Goal: Task Accomplishment & Management: Manage account settings

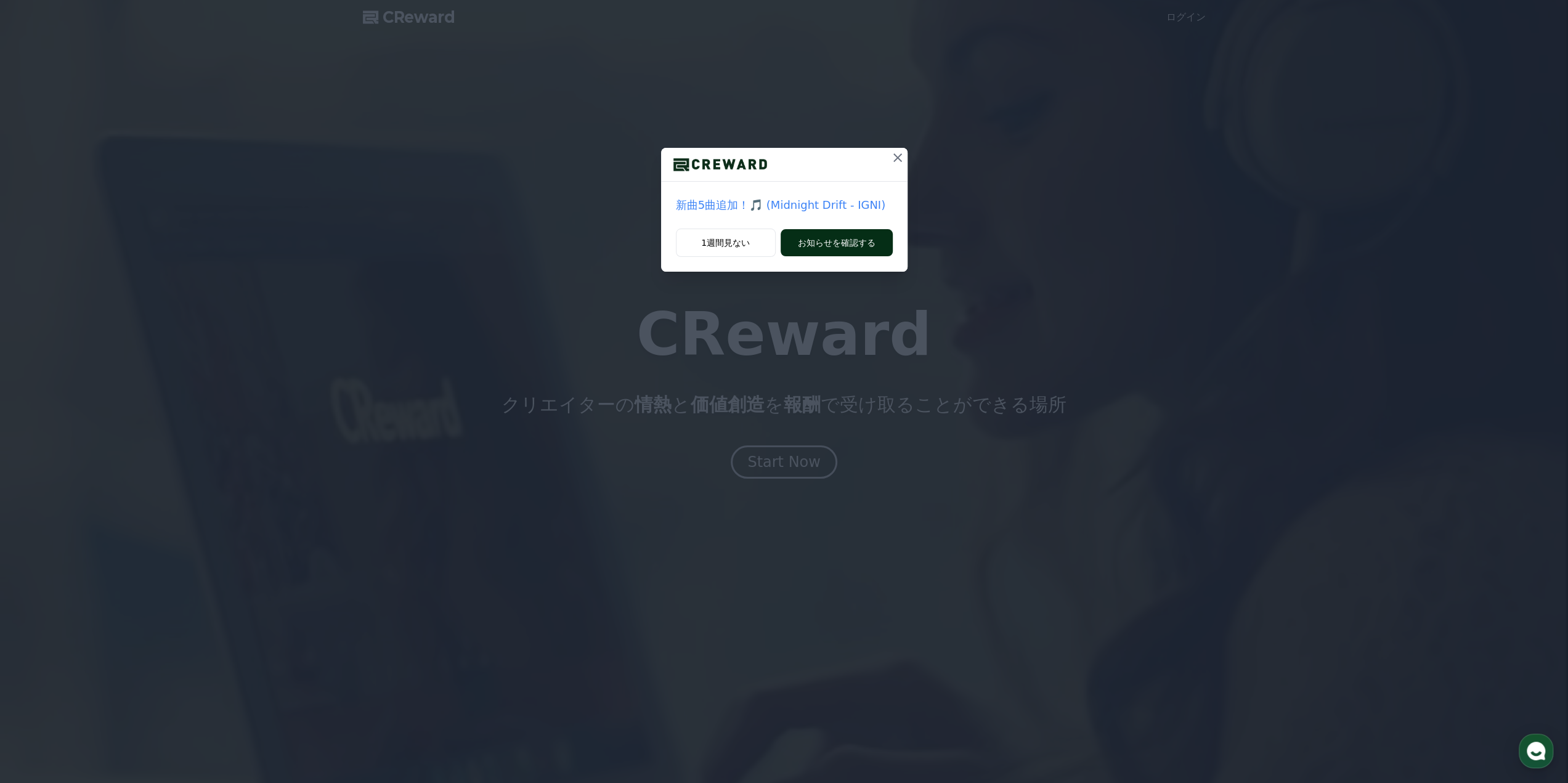
click at [871, 245] on button "お知らせを確認する" at bounding box center [836, 242] width 112 height 27
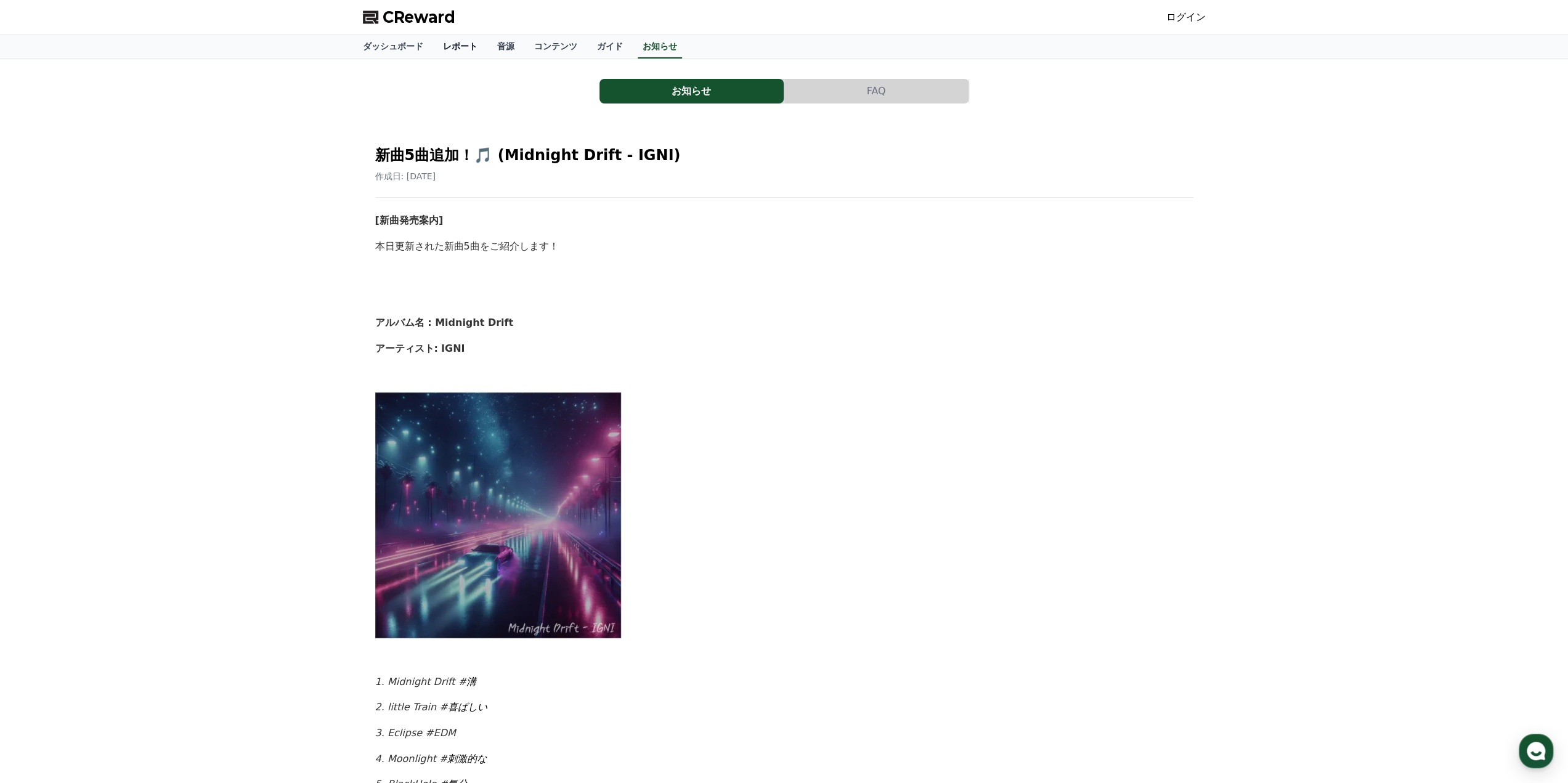
click at [433, 45] on link "レポート" at bounding box center [460, 46] width 54 height 23
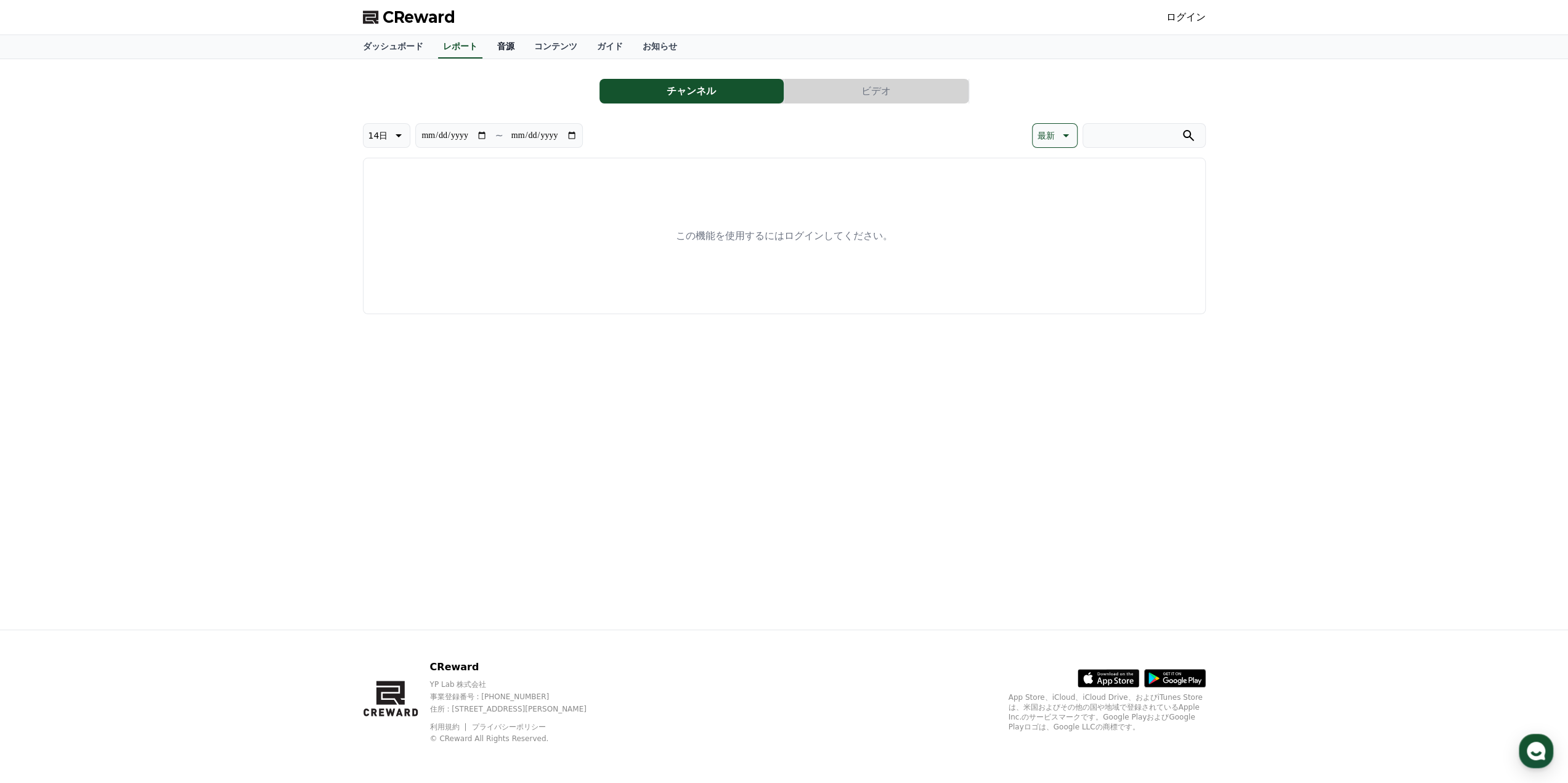
click at [487, 48] on link "音源" at bounding box center [506, 46] width 37 height 23
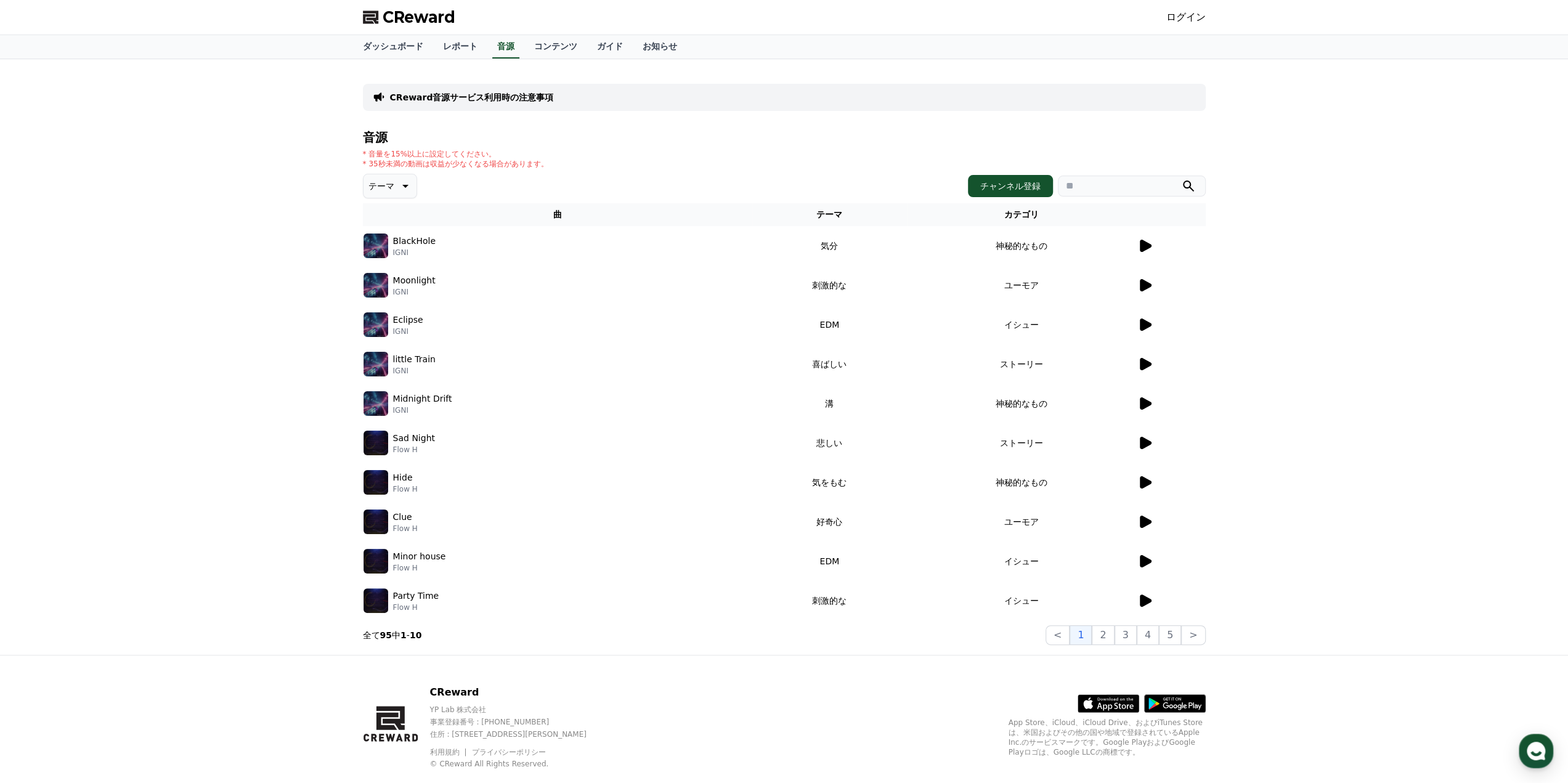
click at [1143, 240] on icon at bounding box center [1145, 245] width 12 height 12
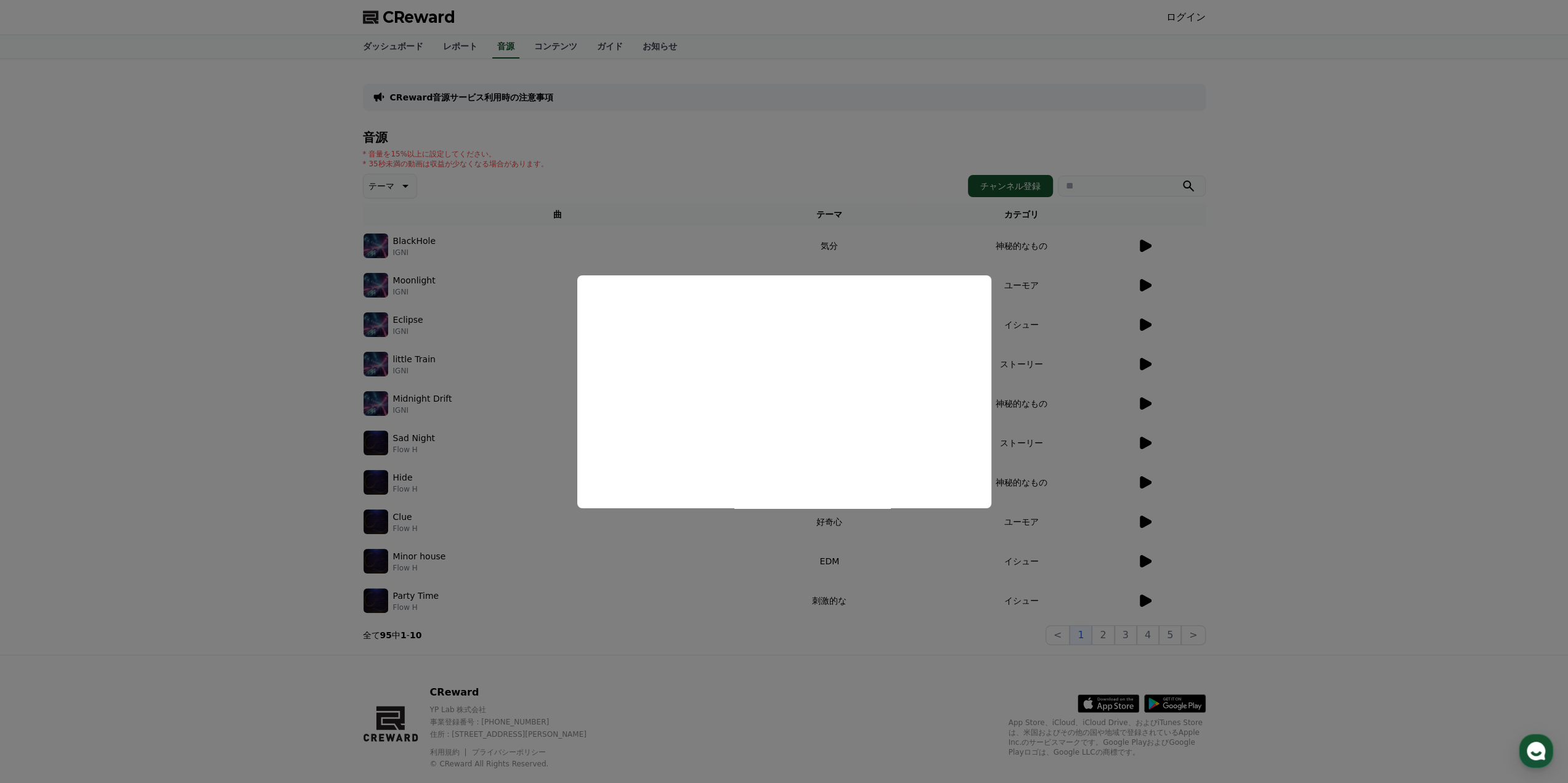
click at [1291, 389] on button "close modal" at bounding box center [784, 391] width 1568 height 783
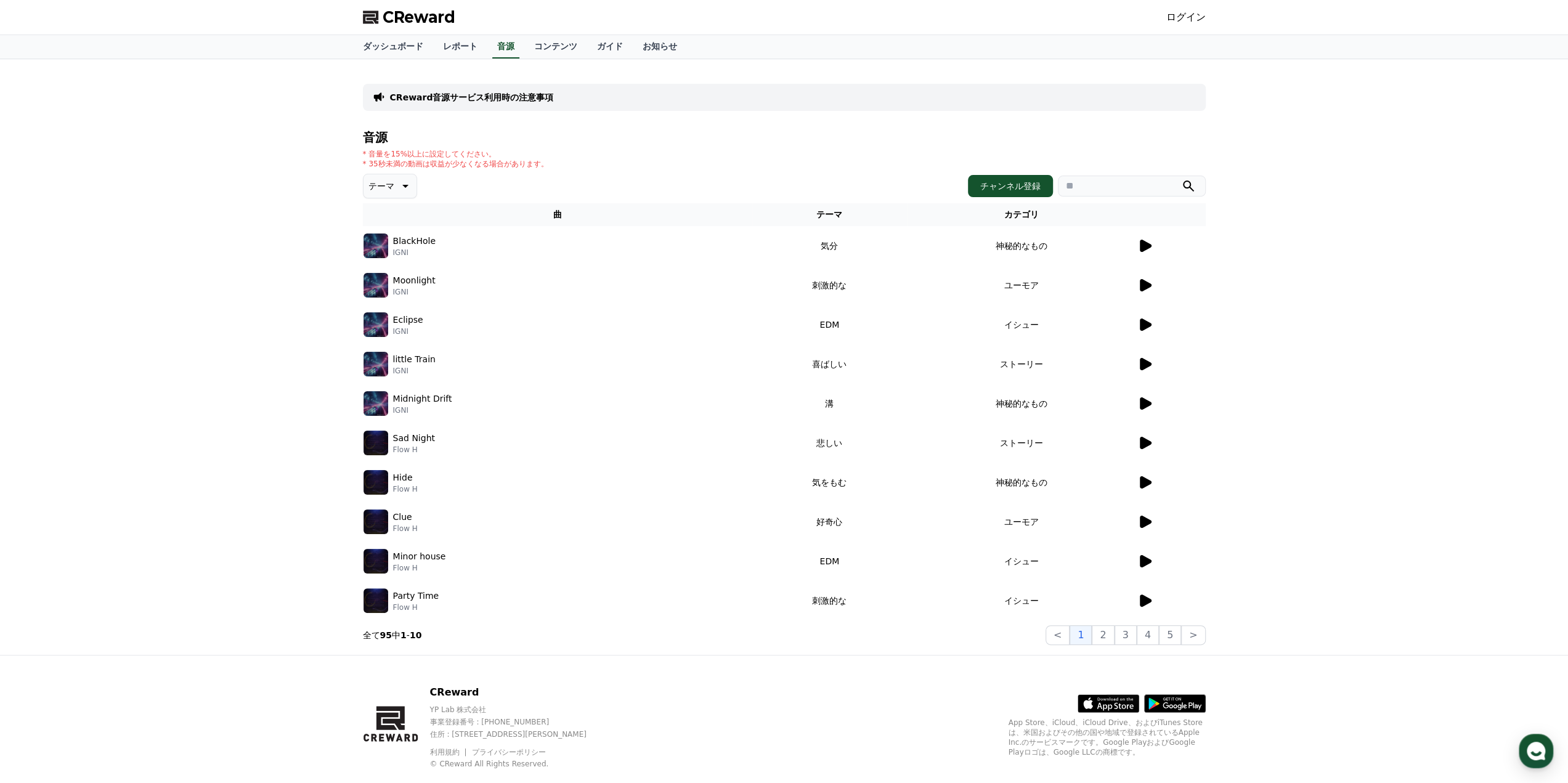
click at [1141, 283] on icon at bounding box center [1145, 285] width 12 height 12
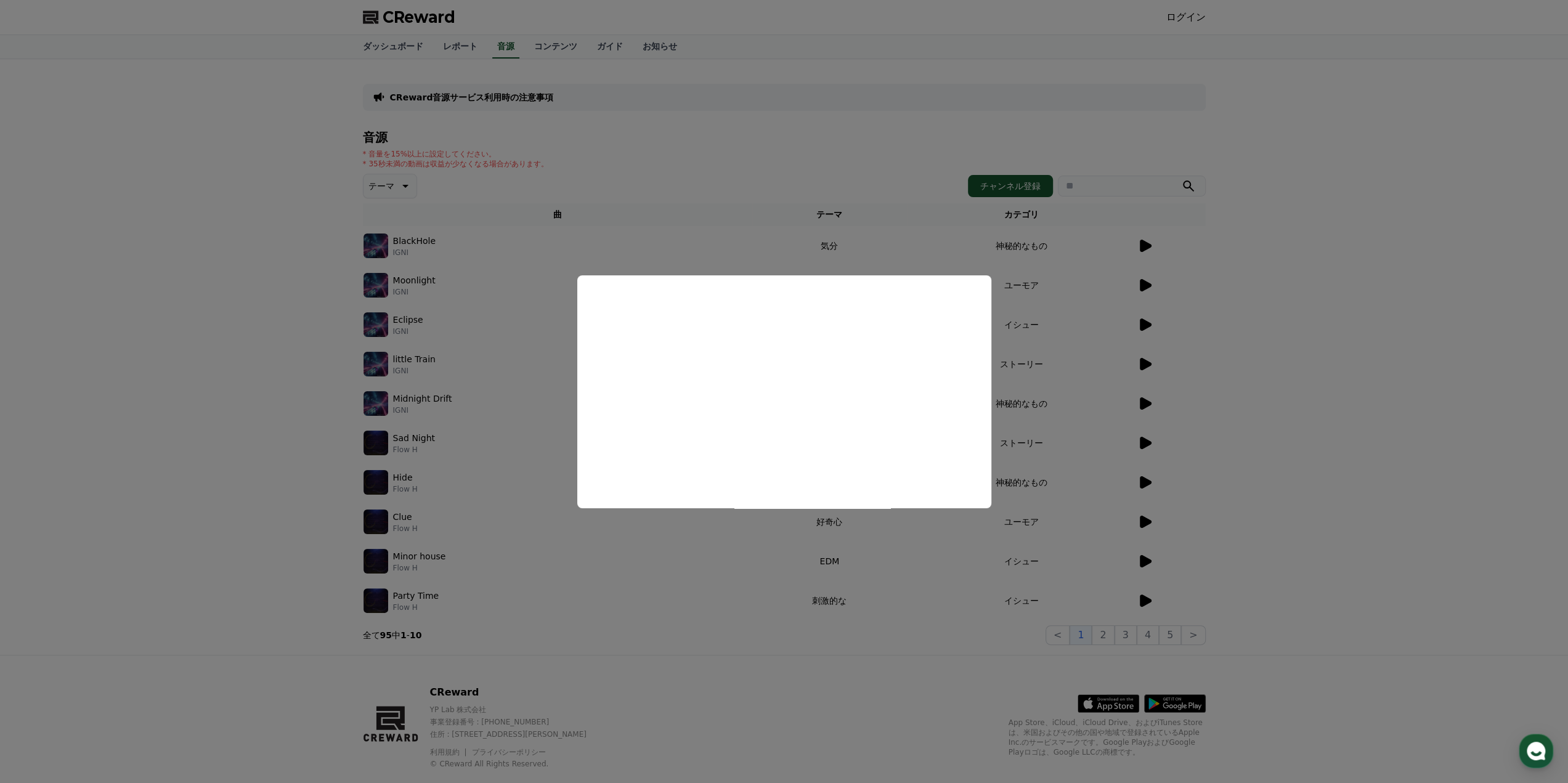
click at [159, 233] on button "close modal" at bounding box center [784, 391] width 1568 height 783
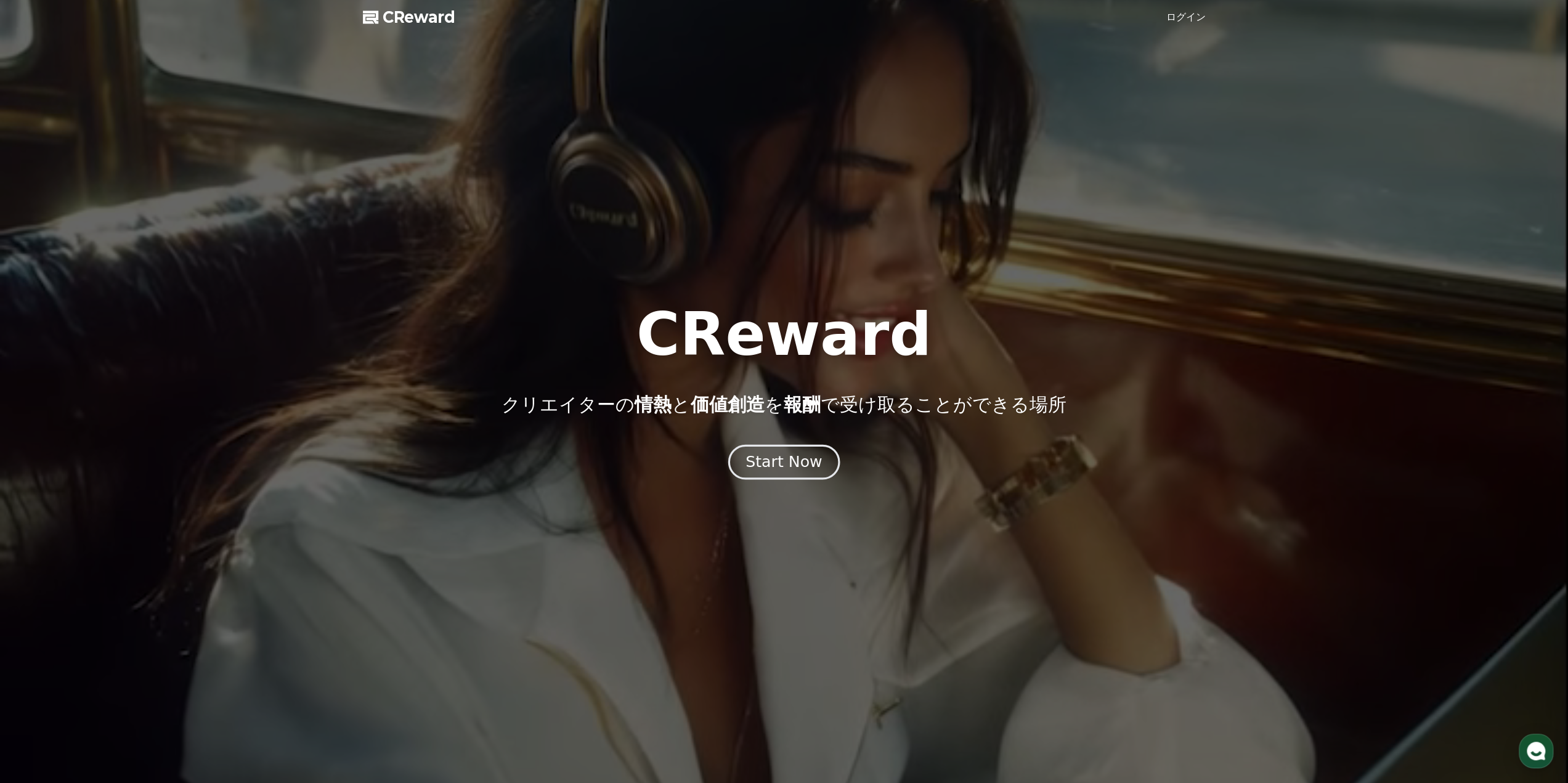
click at [811, 474] on button "Start Now" at bounding box center [784, 462] width 111 height 35
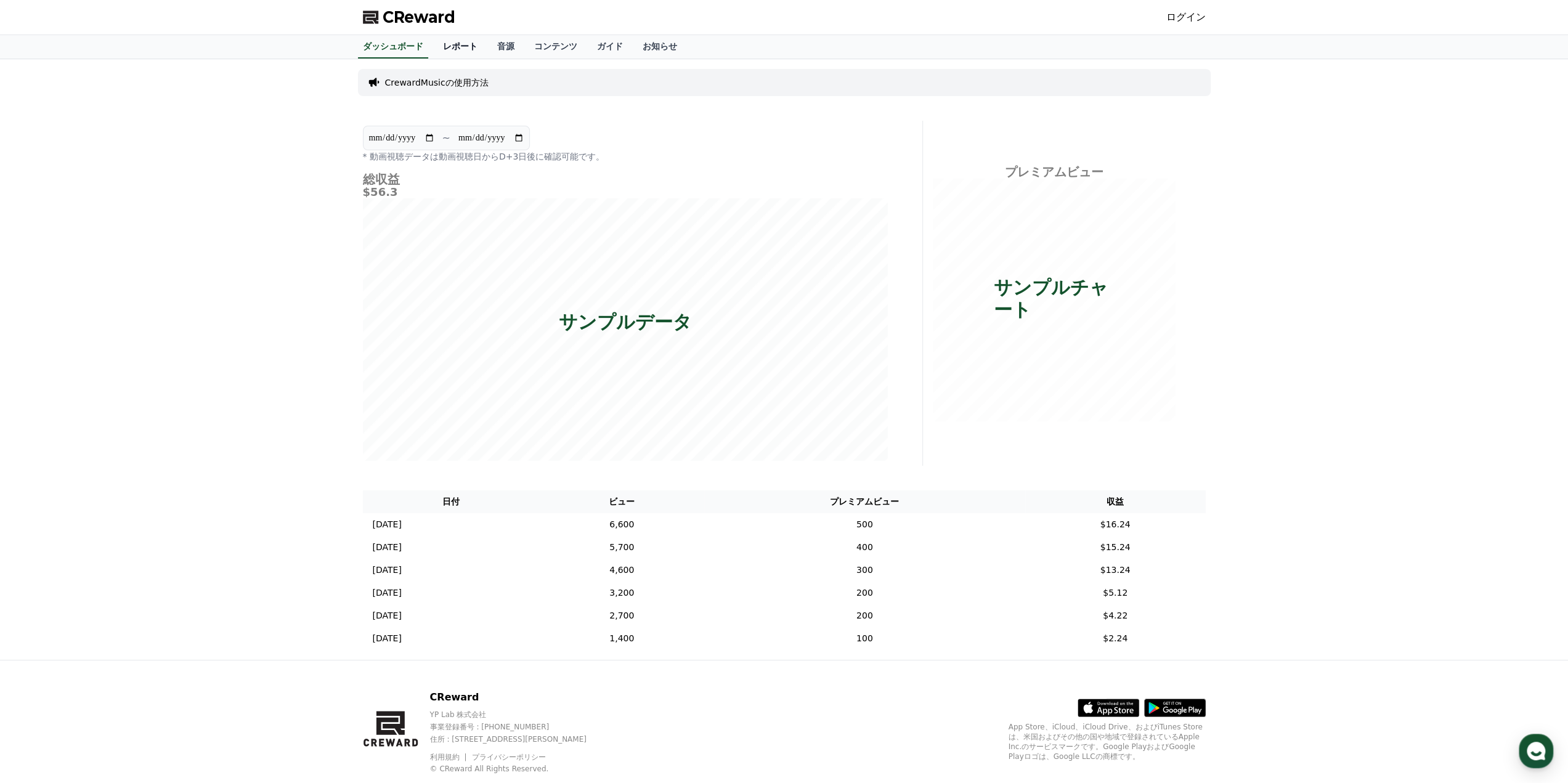
click at [433, 41] on link "レポート" at bounding box center [460, 46] width 54 height 23
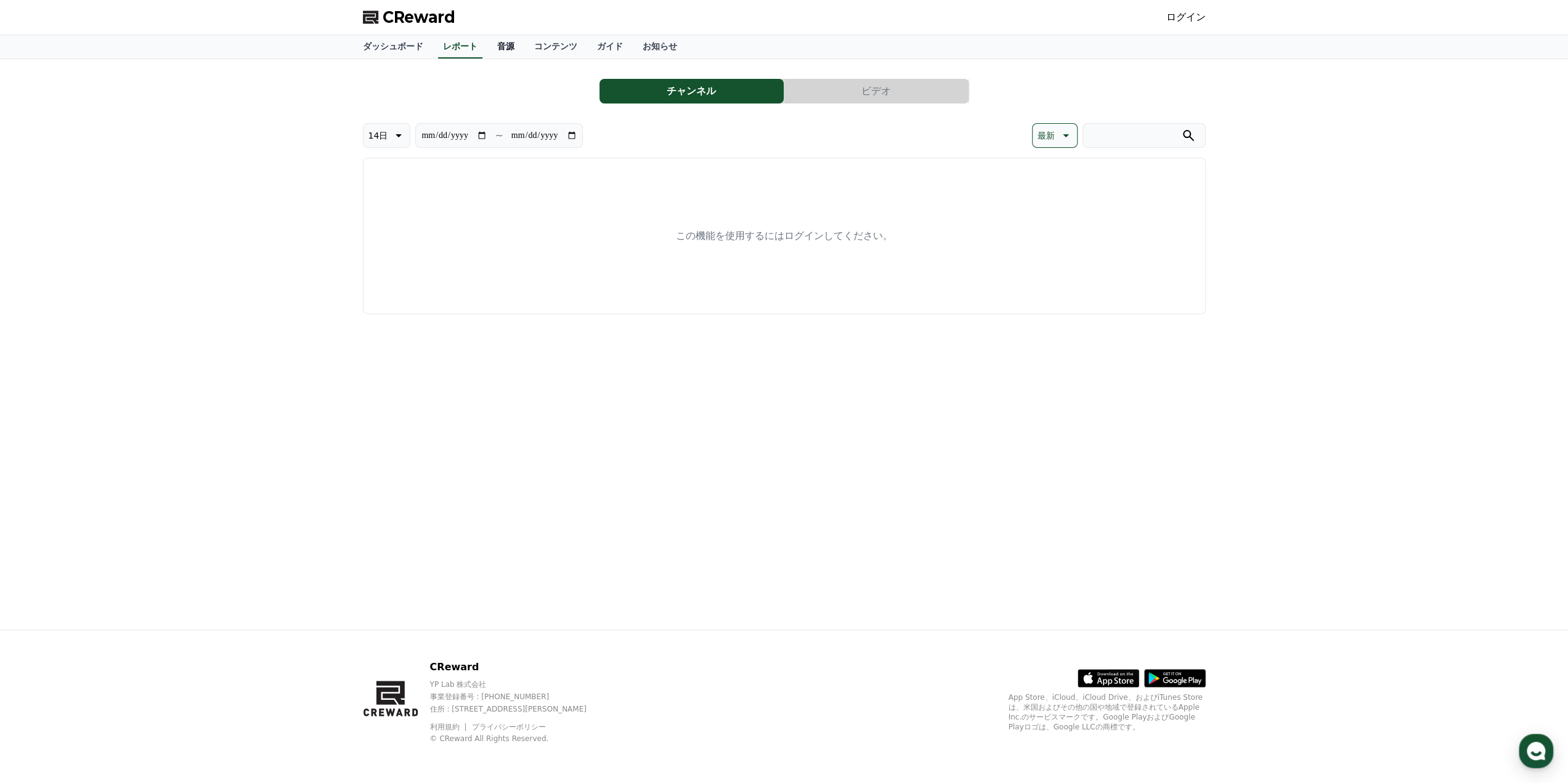
click at [487, 42] on link "音源" at bounding box center [506, 46] width 37 height 23
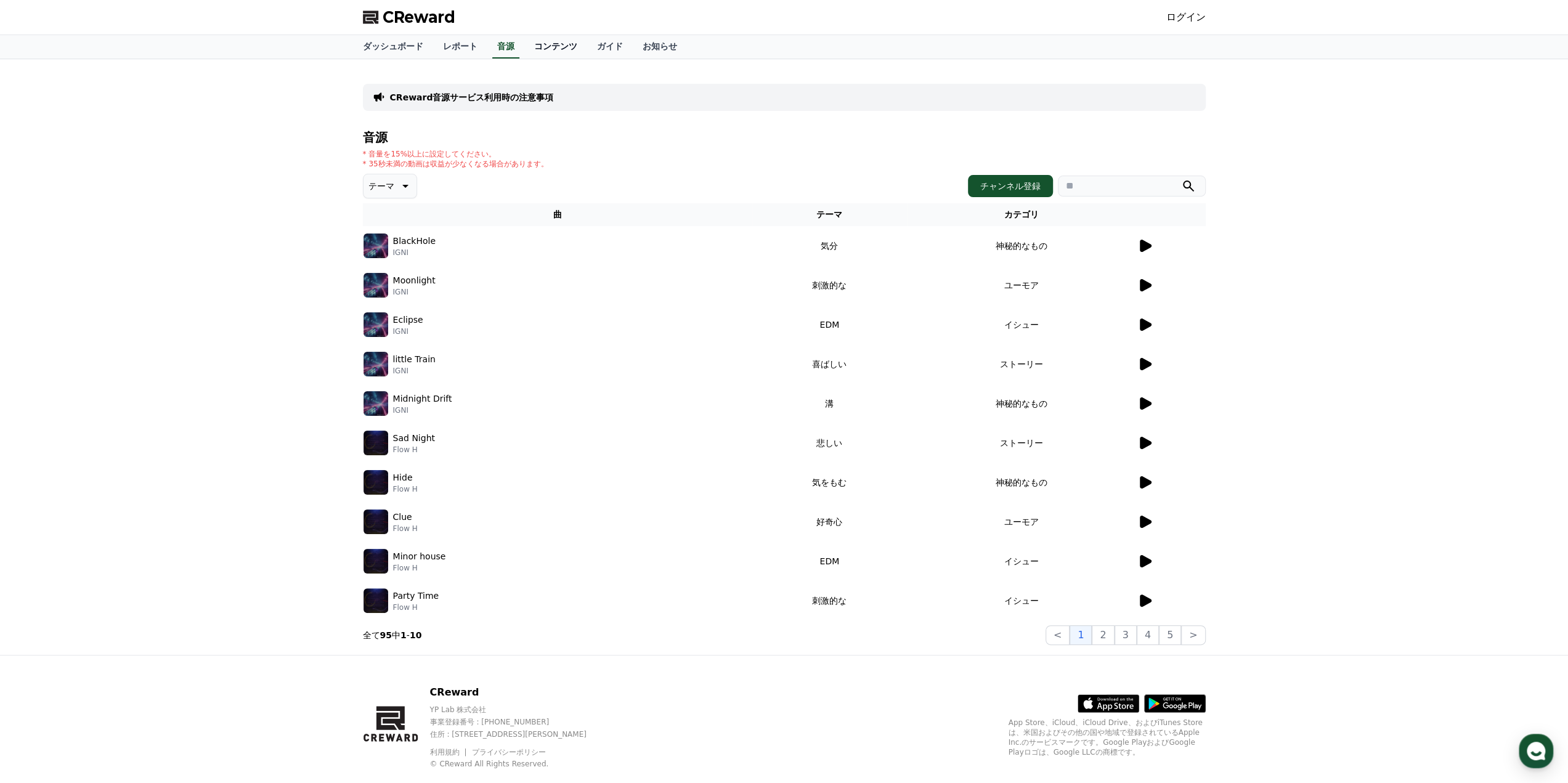
click at [545, 45] on link "コンテンツ" at bounding box center [555, 46] width 63 height 23
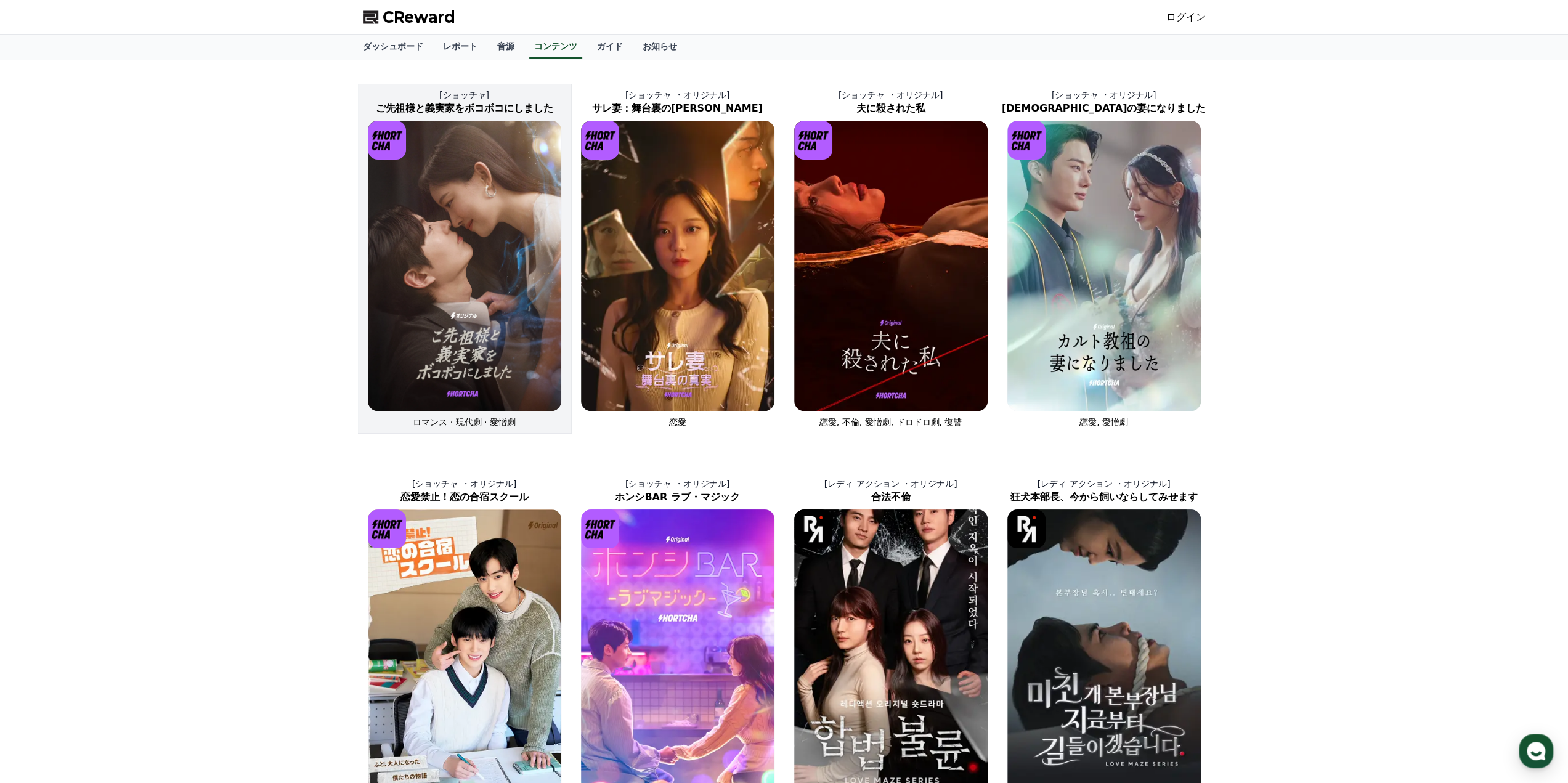
click at [489, 230] on img at bounding box center [464, 266] width 193 height 290
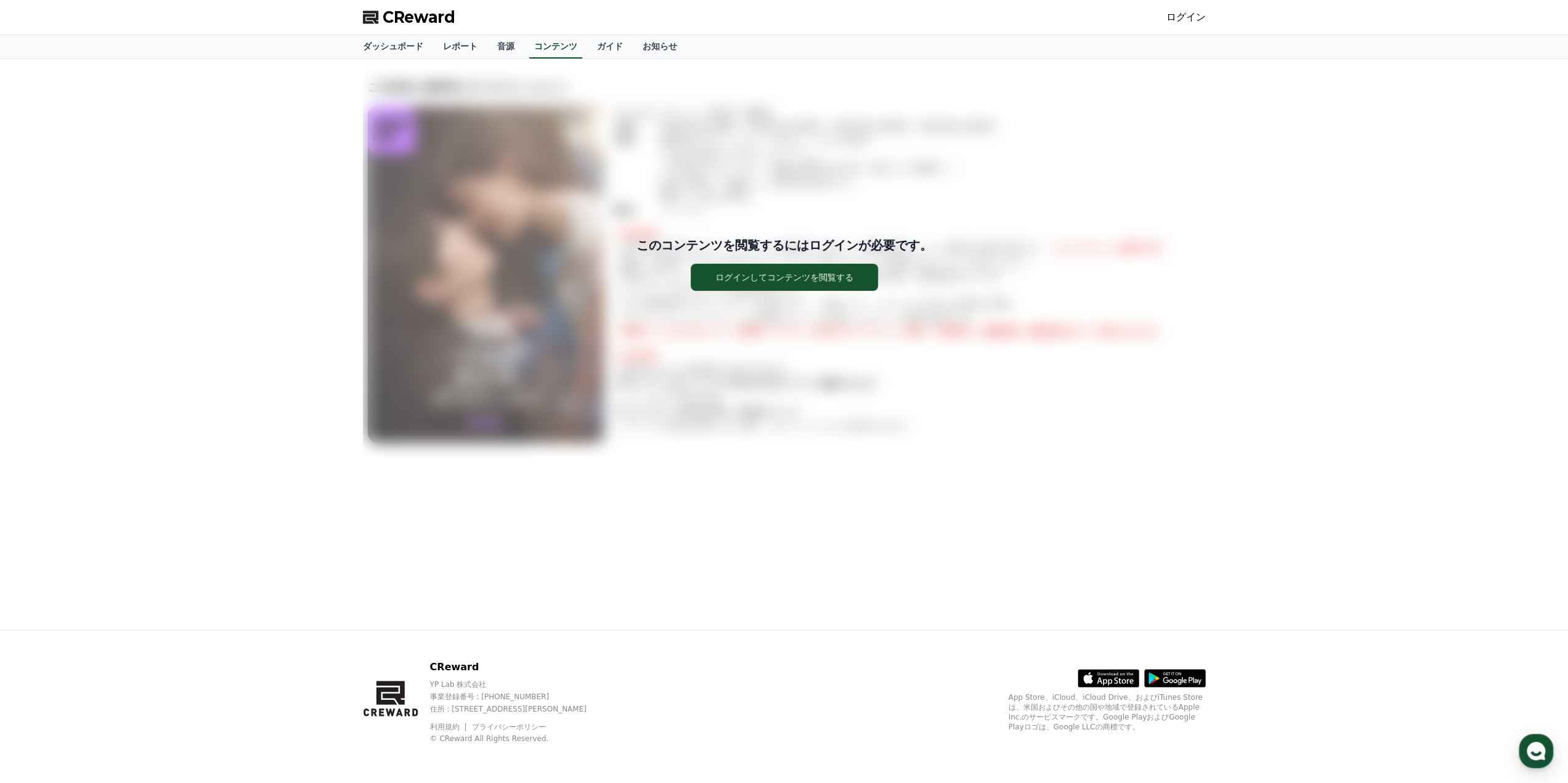
click at [658, 300] on div "このコンテンツを閲覧するにはログインが必要です。 ログインしてコンテンツを閲覧する" at bounding box center [784, 263] width 843 height 389
click at [305, 242] on div "このコンテンツを閲覧するにはログインが必要です。 ログインしてコンテンツを閲覧する ご先祖様と義実家をボコボコにしました ジャンル : ロマンス · 現代劇 …" at bounding box center [784, 343] width 1568 height 570
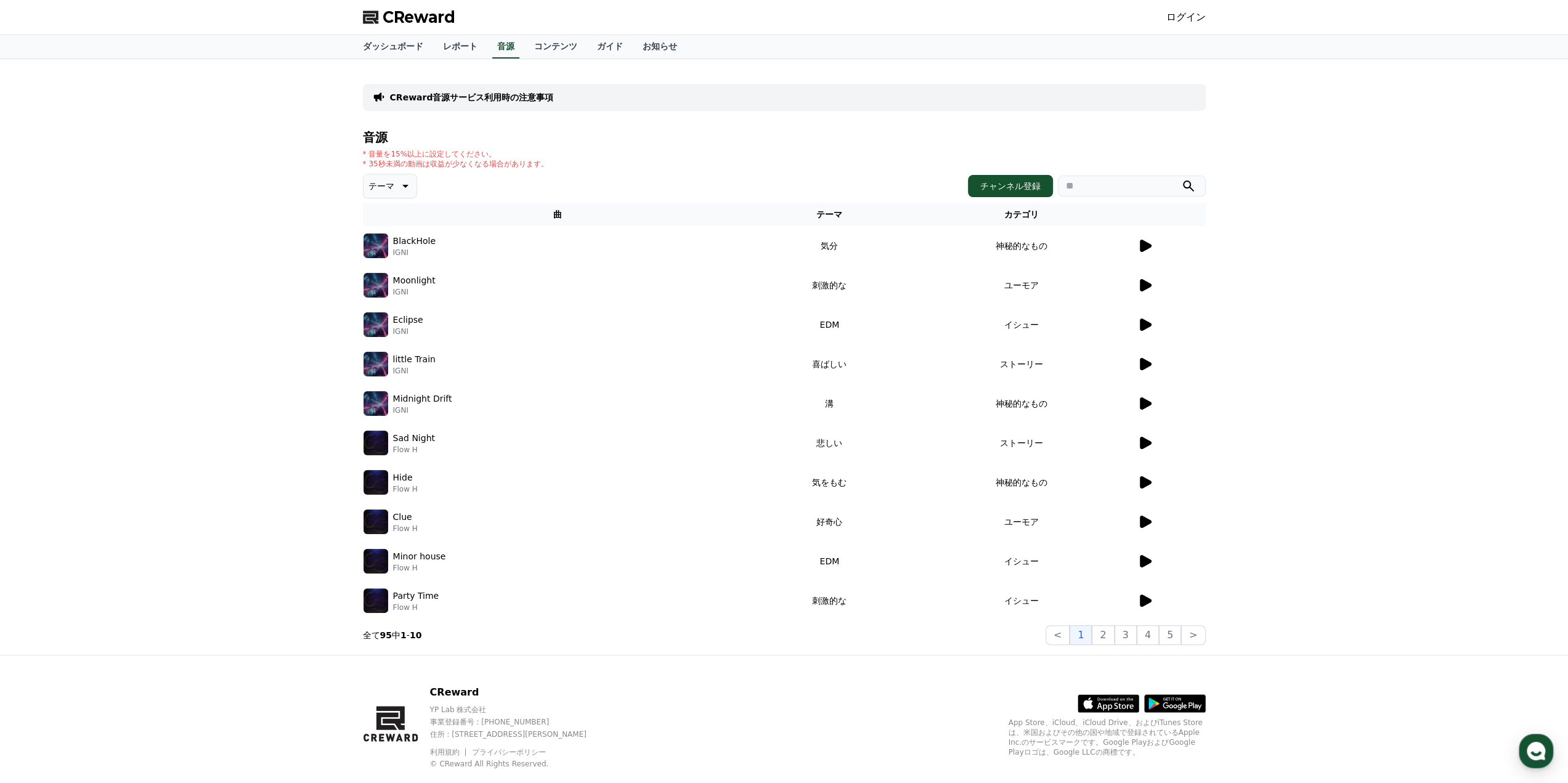
click at [1193, 17] on link "ログイン" at bounding box center [1186, 17] width 40 height 15
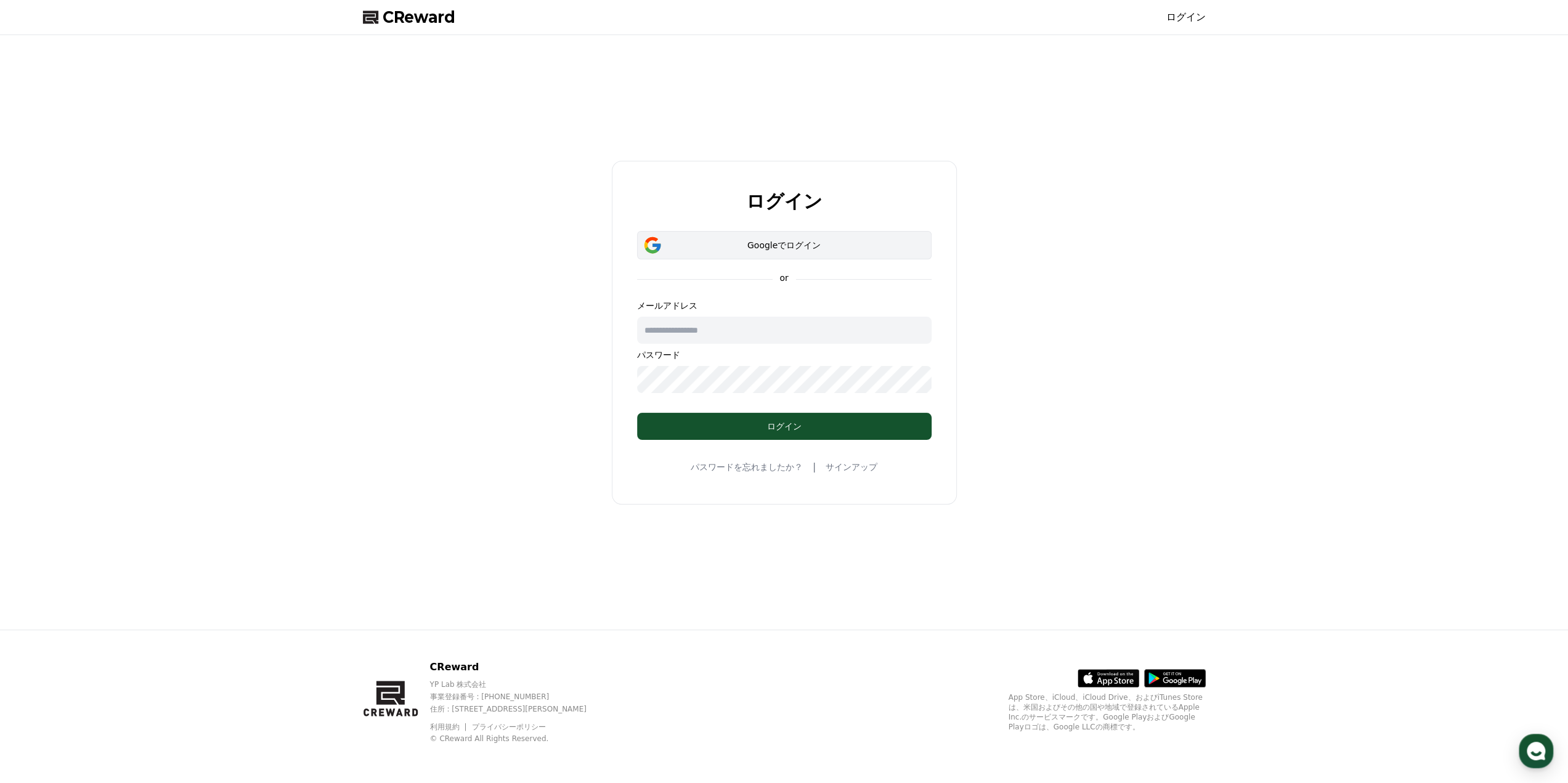
click at [725, 251] on button "Googleでログイン" at bounding box center [784, 246] width 294 height 29
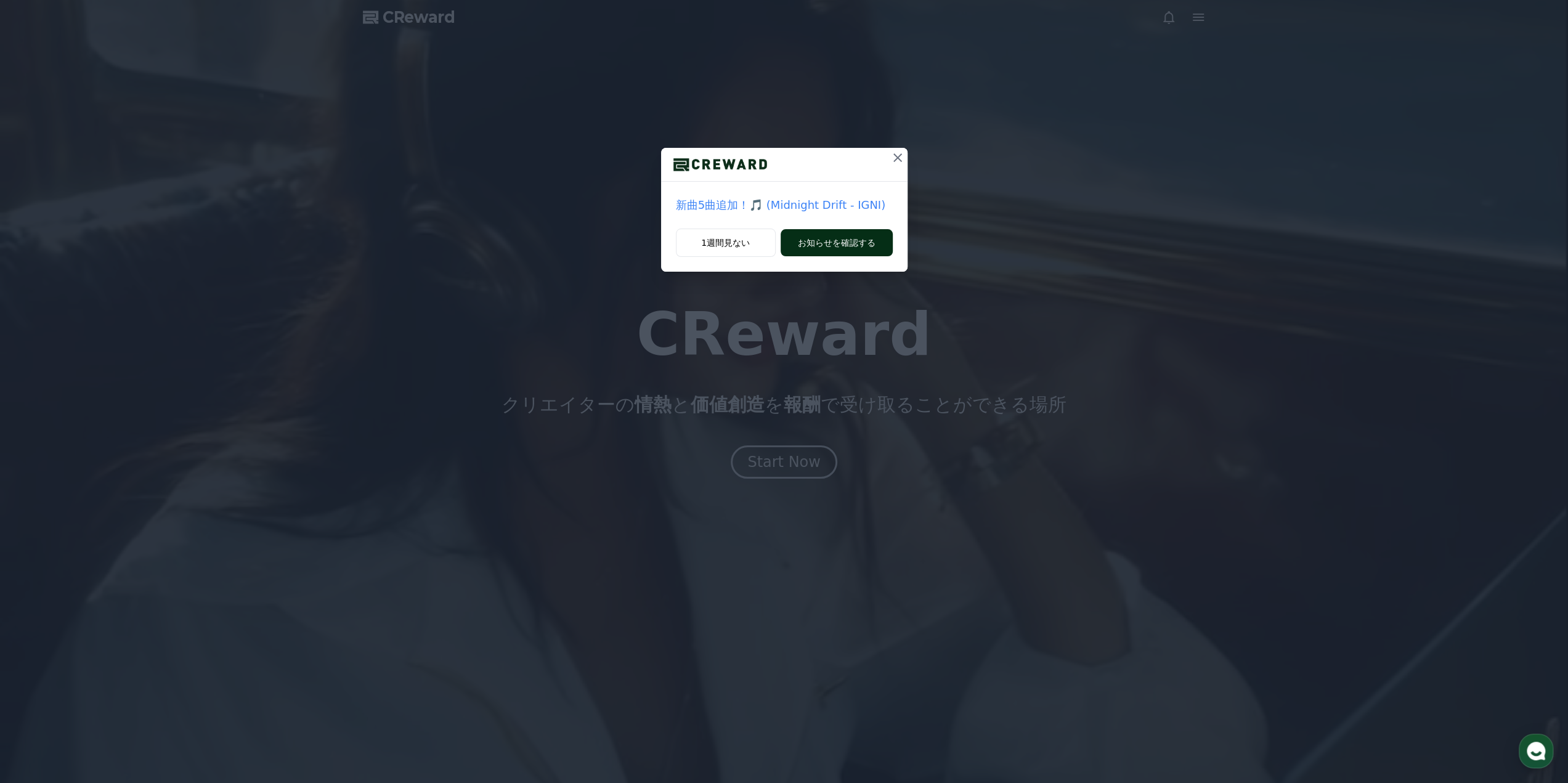
click at [807, 237] on button "お知らせを確認する" at bounding box center [836, 242] width 112 height 27
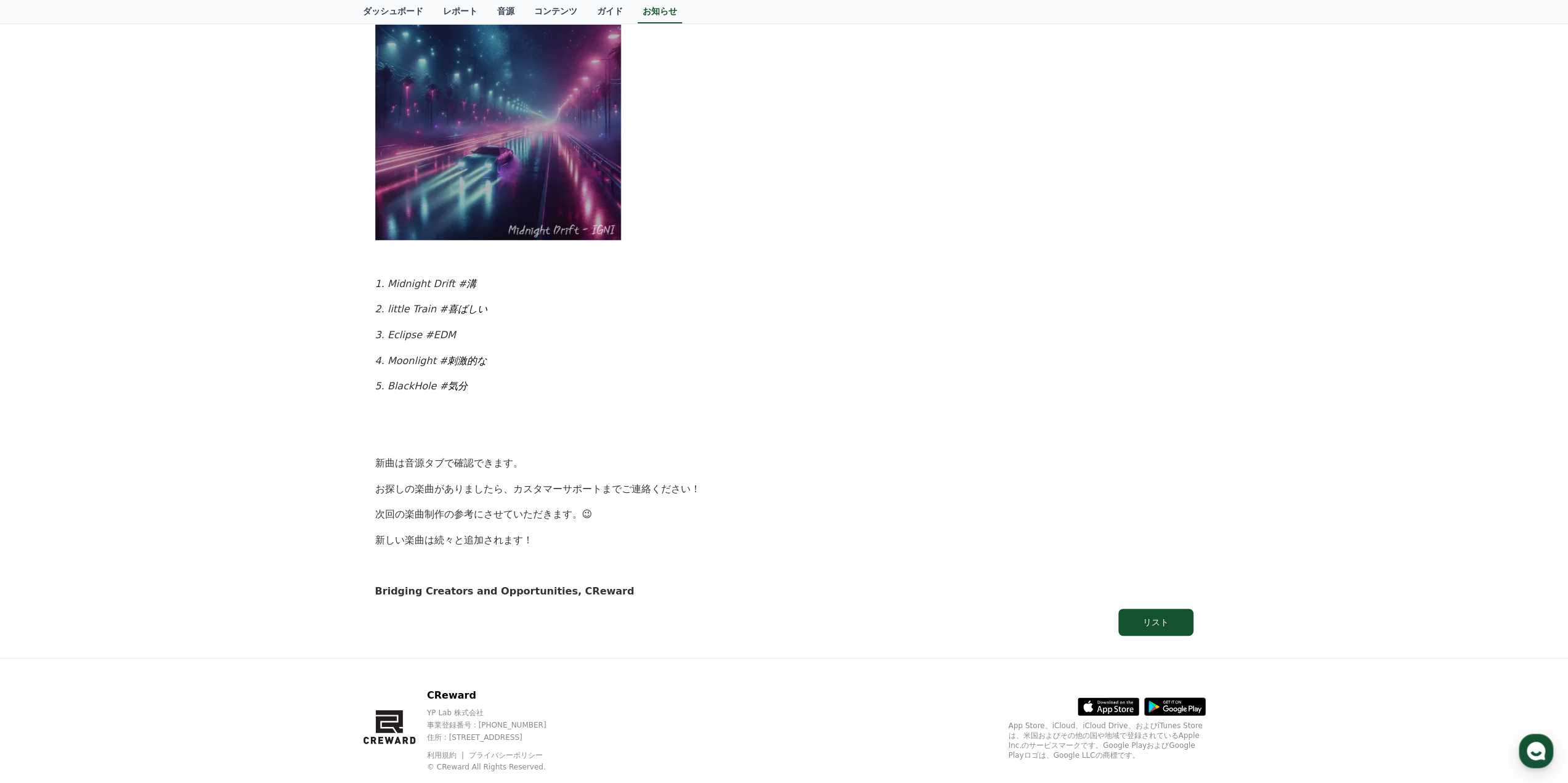
scroll to position [452, 0]
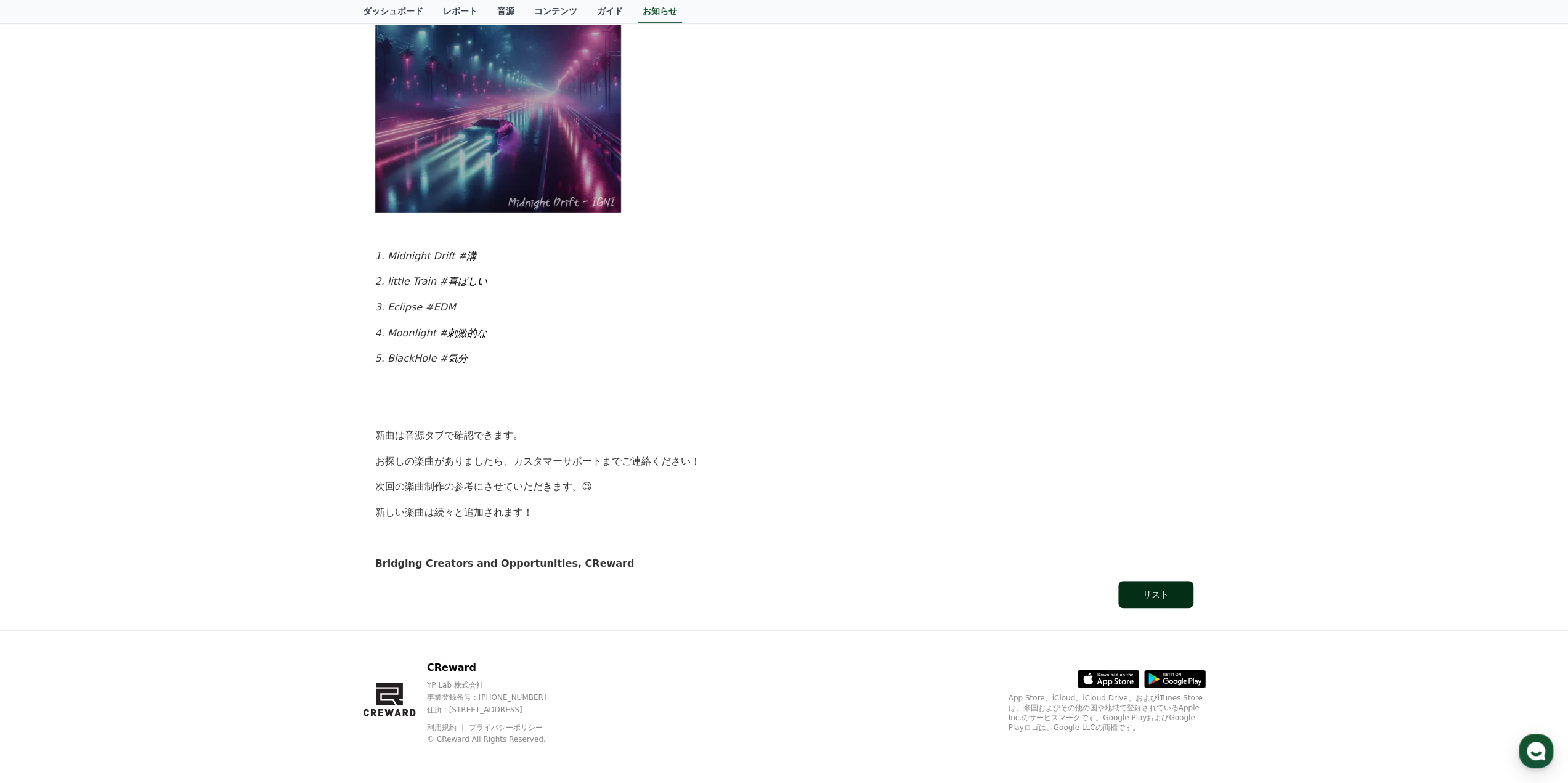
click at [1147, 584] on button "リスト" at bounding box center [1155, 595] width 76 height 27
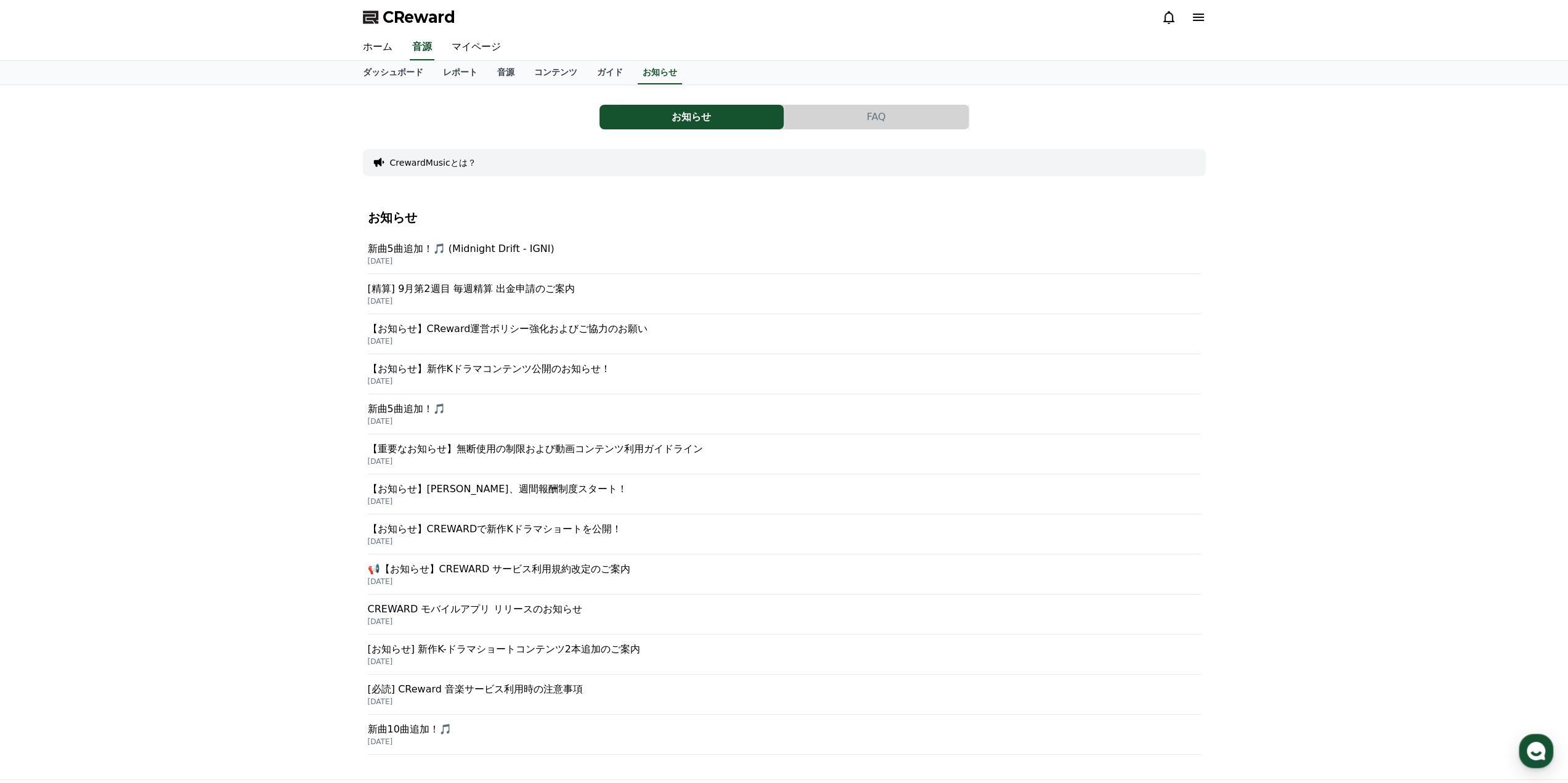
click at [458, 250] on p "新曲5曲追加！🎵 (Midnight Drift - IGNI)" at bounding box center [784, 249] width 833 height 15
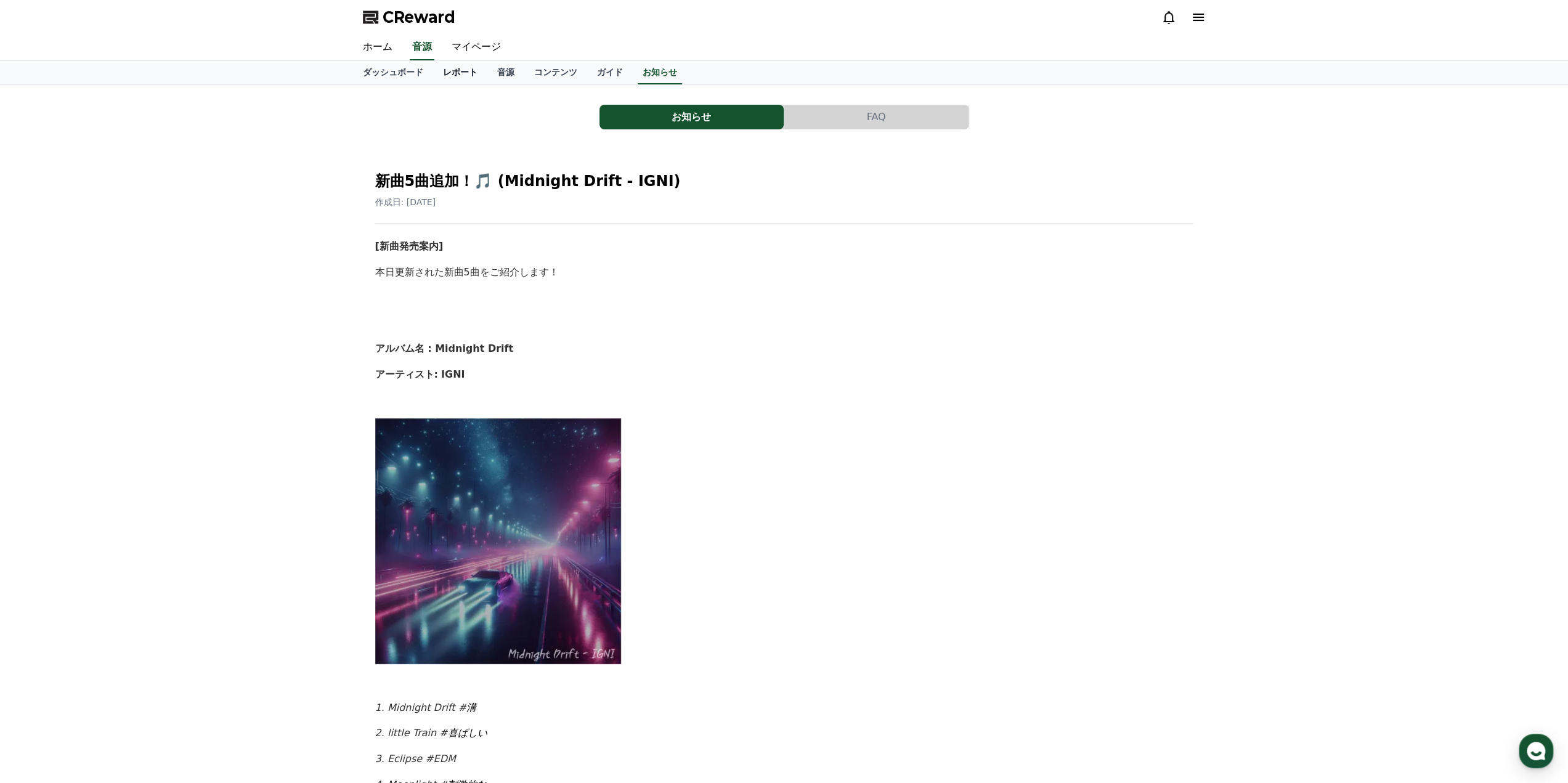
click at [448, 73] on link "レポート" at bounding box center [460, 72] width 54 height 23
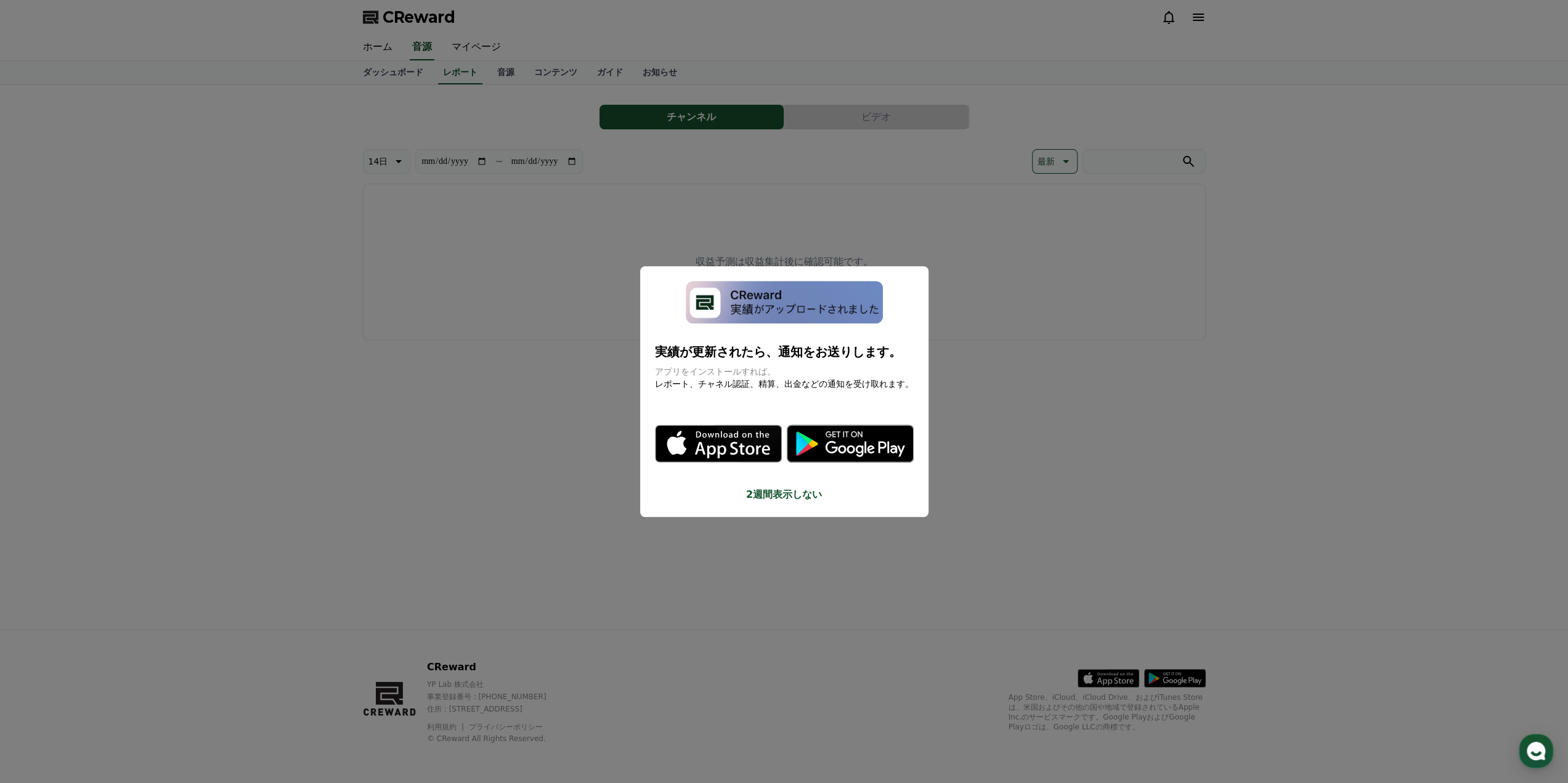
click at [513, 335] on button "close modal" at bounding box center [784, 391] width 1568 height 783
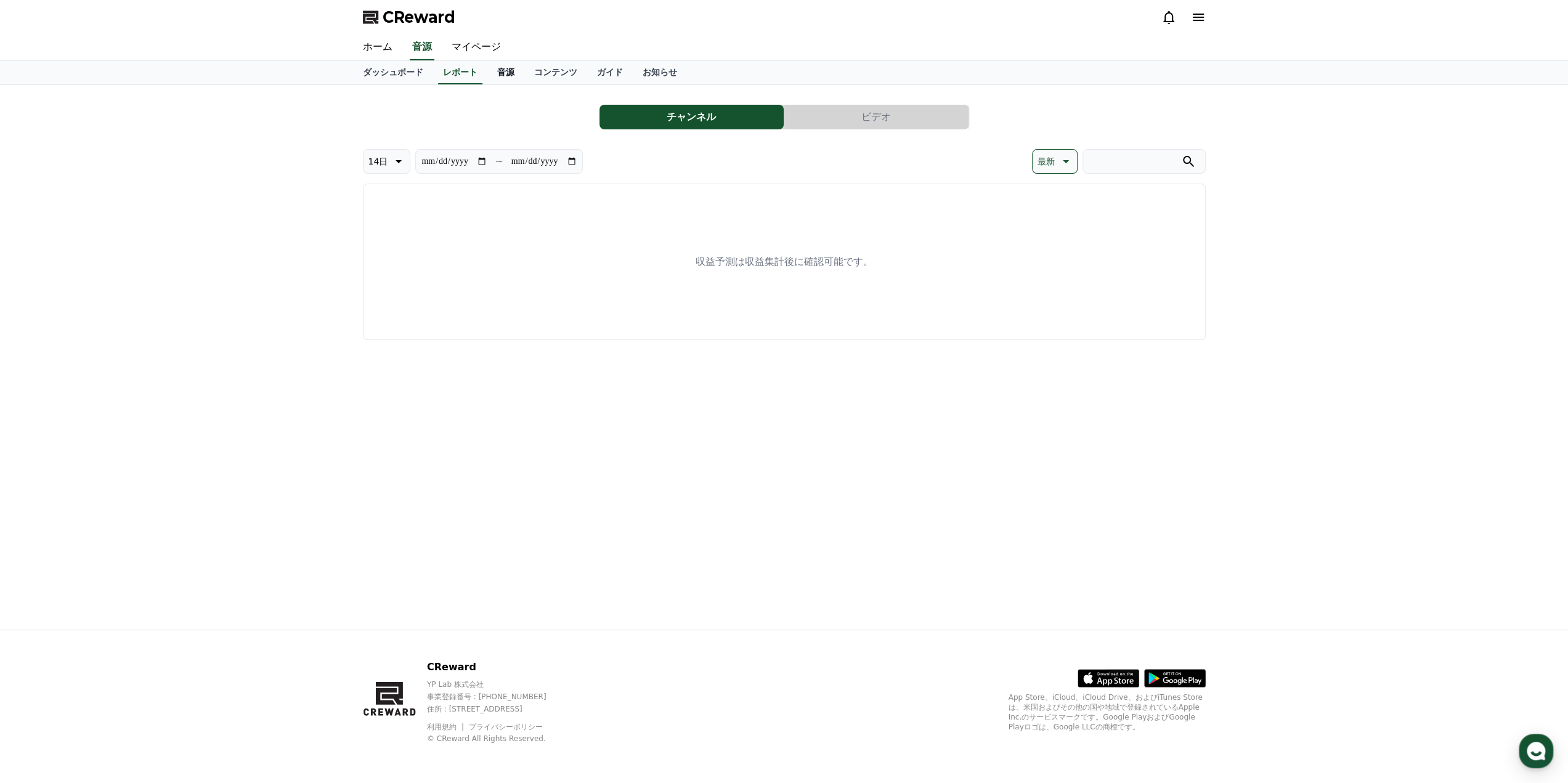
click at [487, 72] on link "音源" at bounding box center [506, 72] width 37 height 23
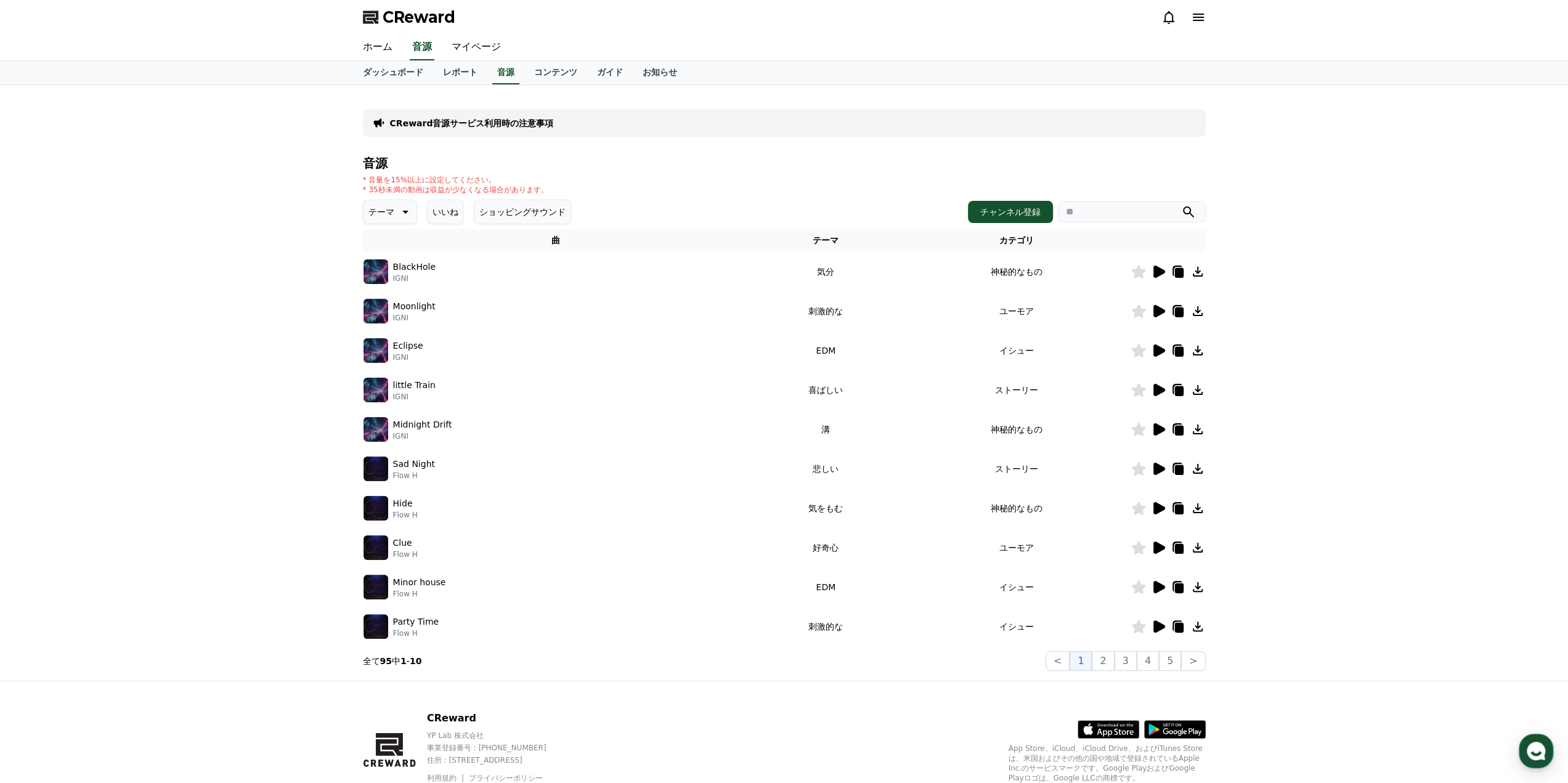
click at [1162, 310] on icon at bounding box center [1159, 311] width 12 height 12
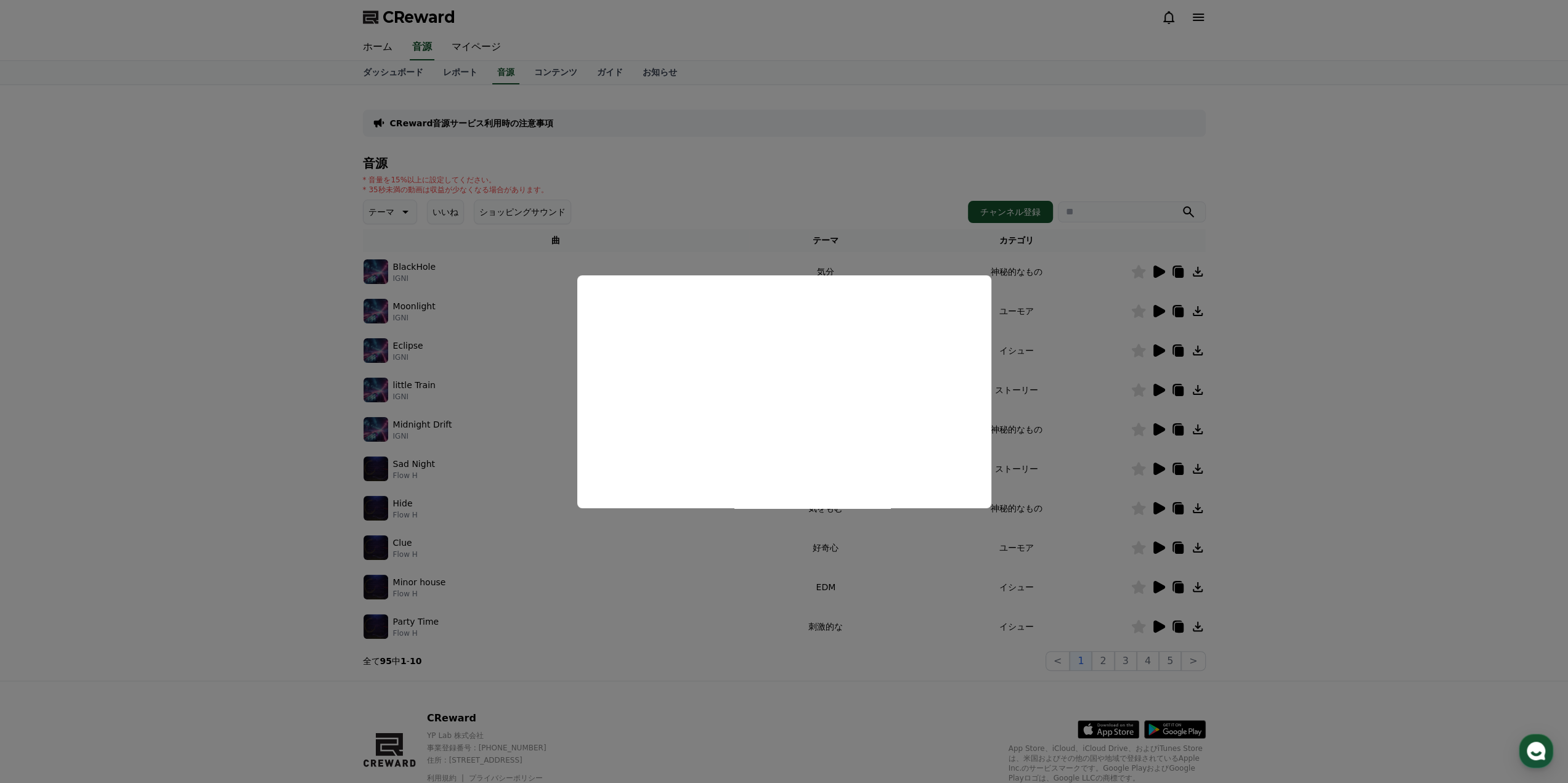
click at [1159, 392] on button "close modal" at bounding box center [784, 391] width 1568 height 783
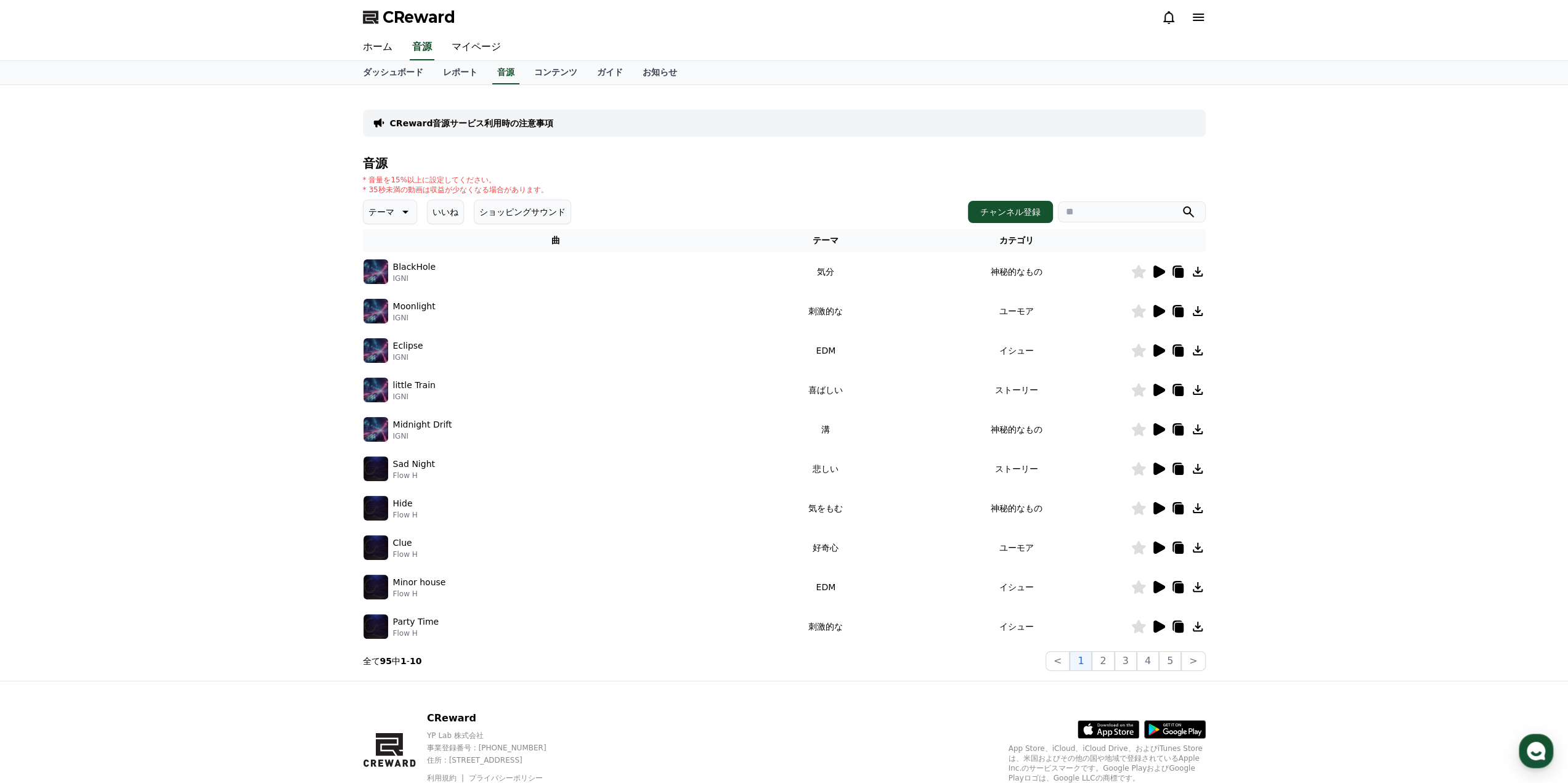
click at [1161, 390] on icon at bounding box center [1159, 390] width 12 height 12
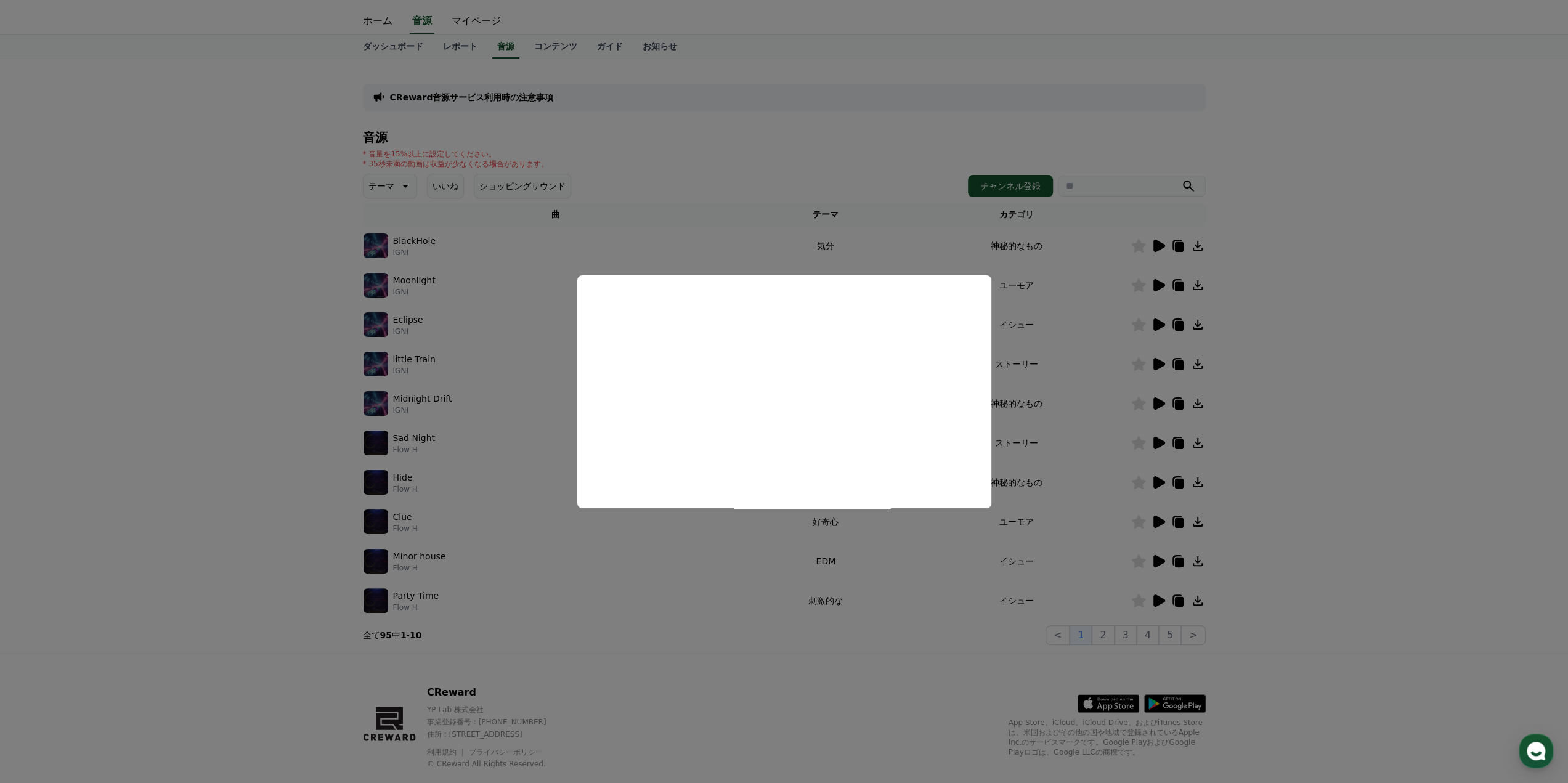
scroll to position [51, 0]
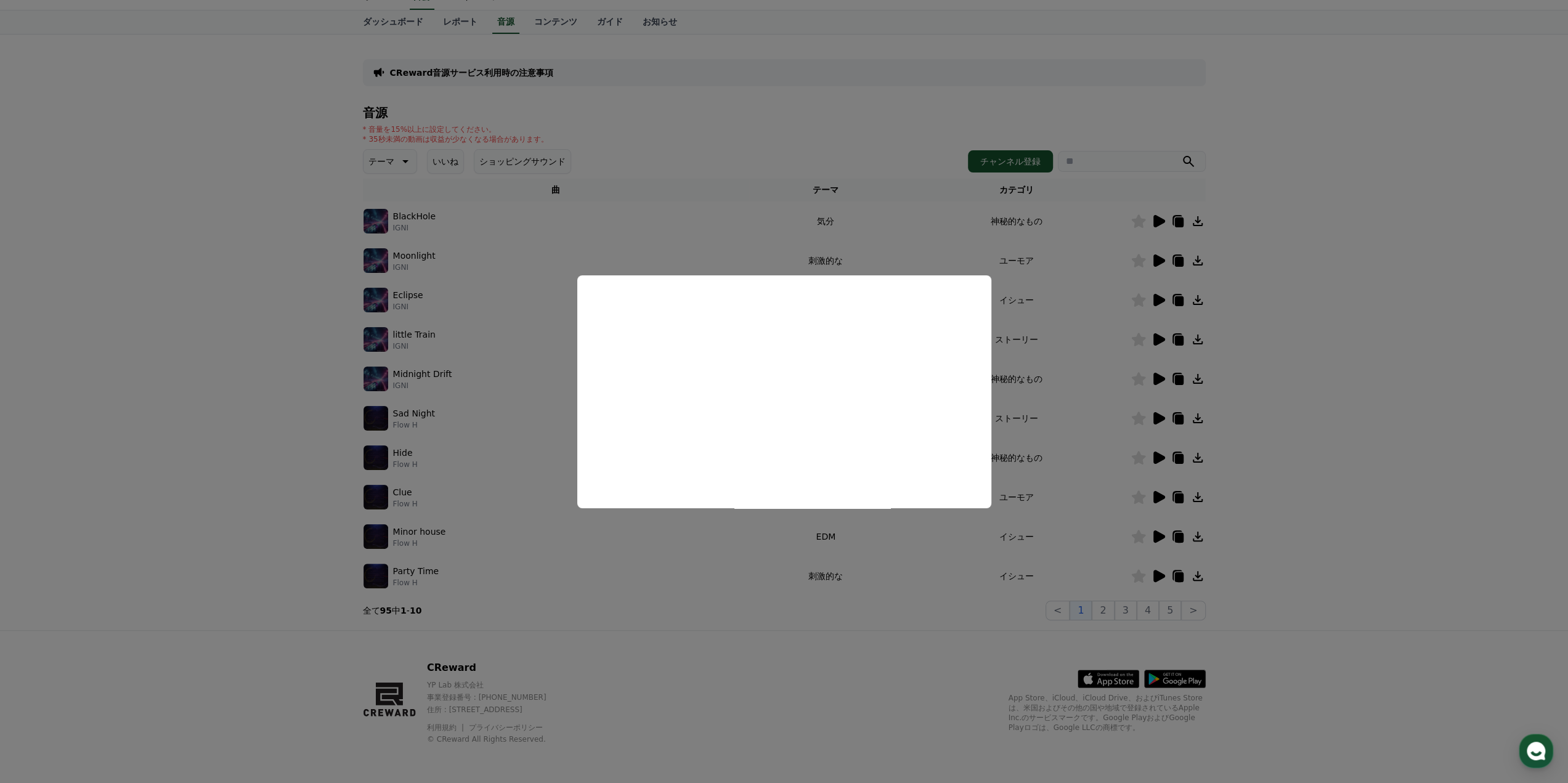
click at [491, 21] on button "close modal" at bounding box center [784, 391] width 1568 height 783
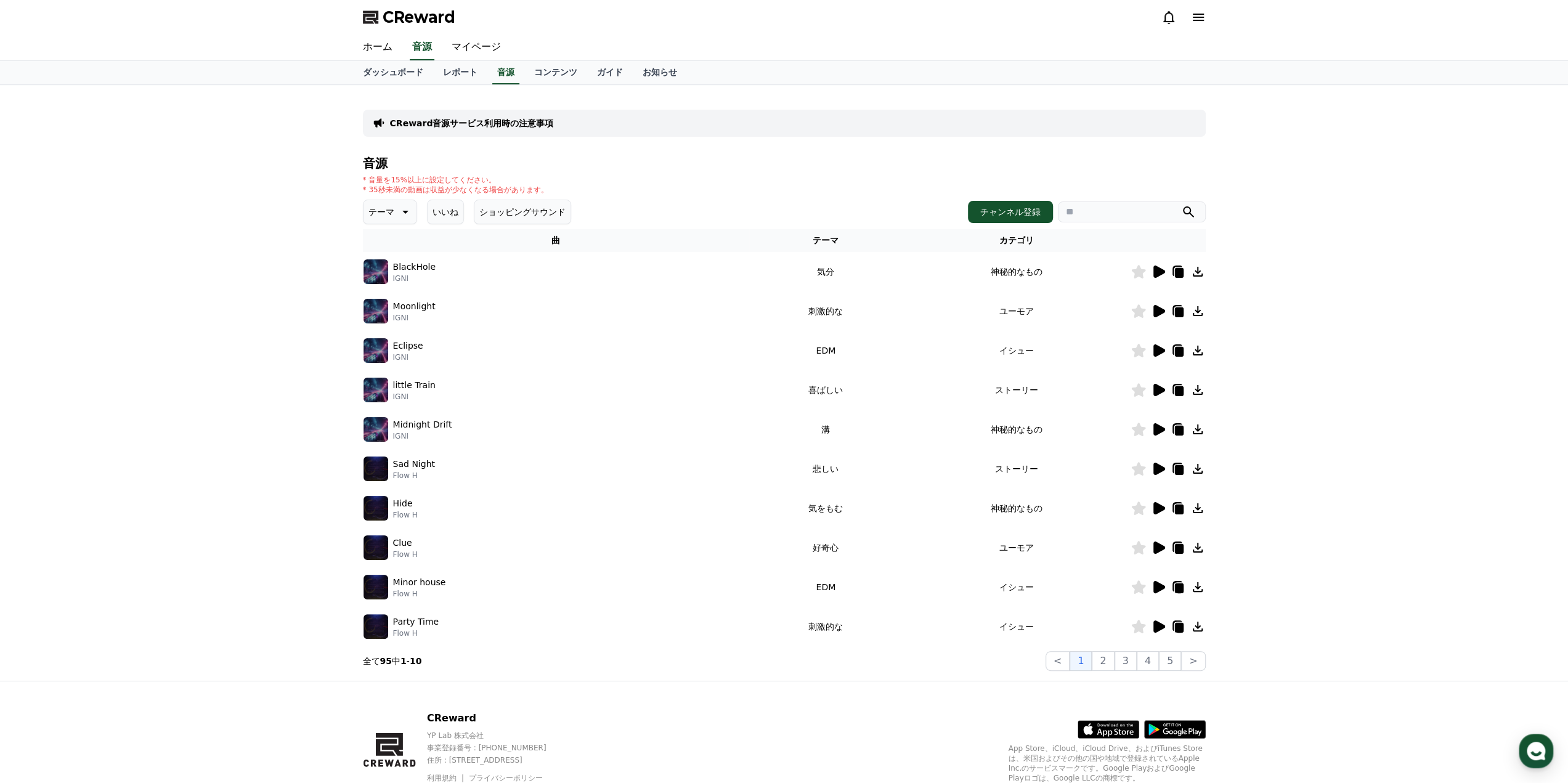
scroll to position [0, 0]
click at [424, 21] on span "CReward" at bounding box center [418, 17] width 72 height 20
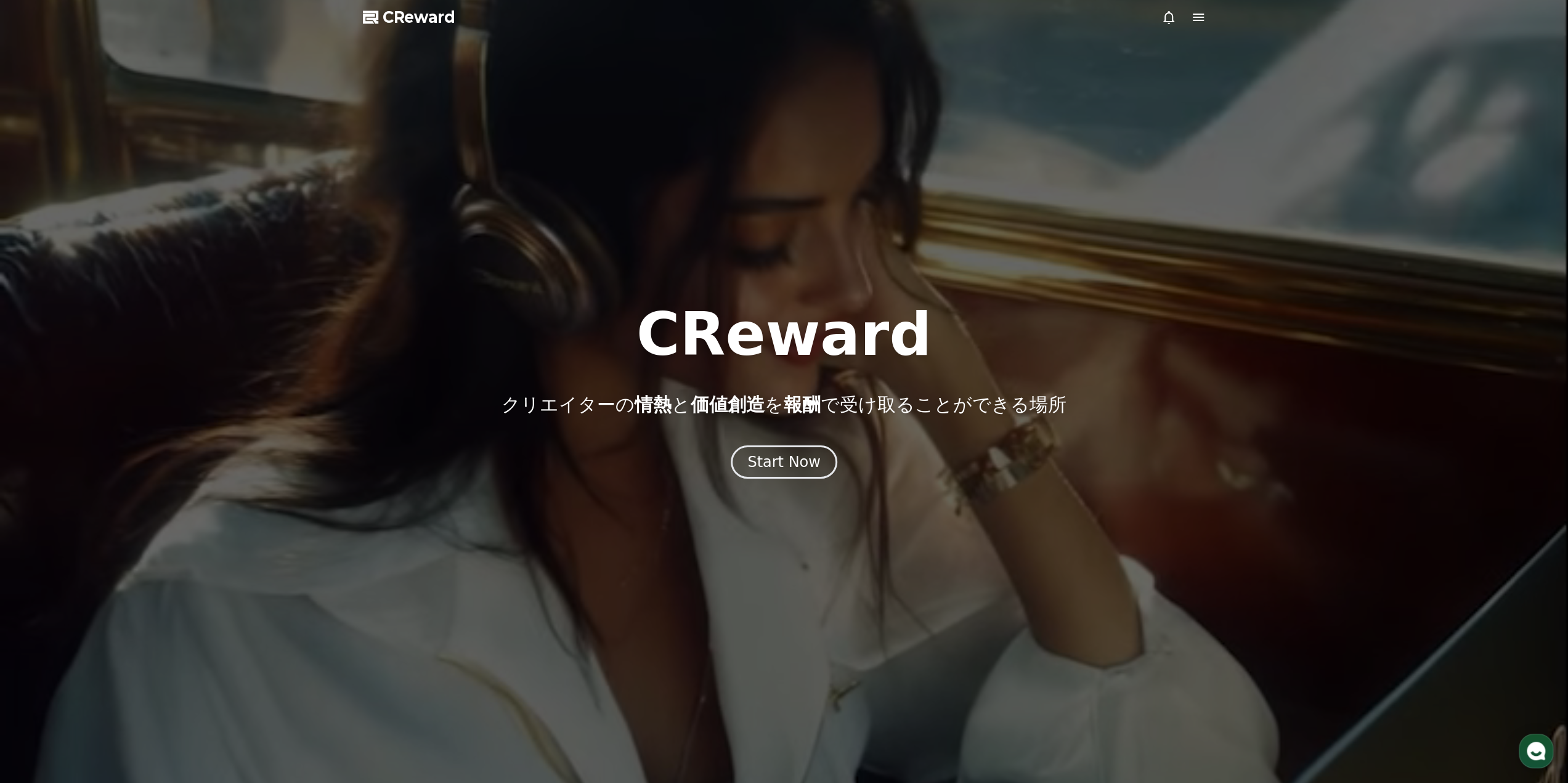
click at [1200, 17] on icon at bounding box center [1198, 17] width 11 height 7
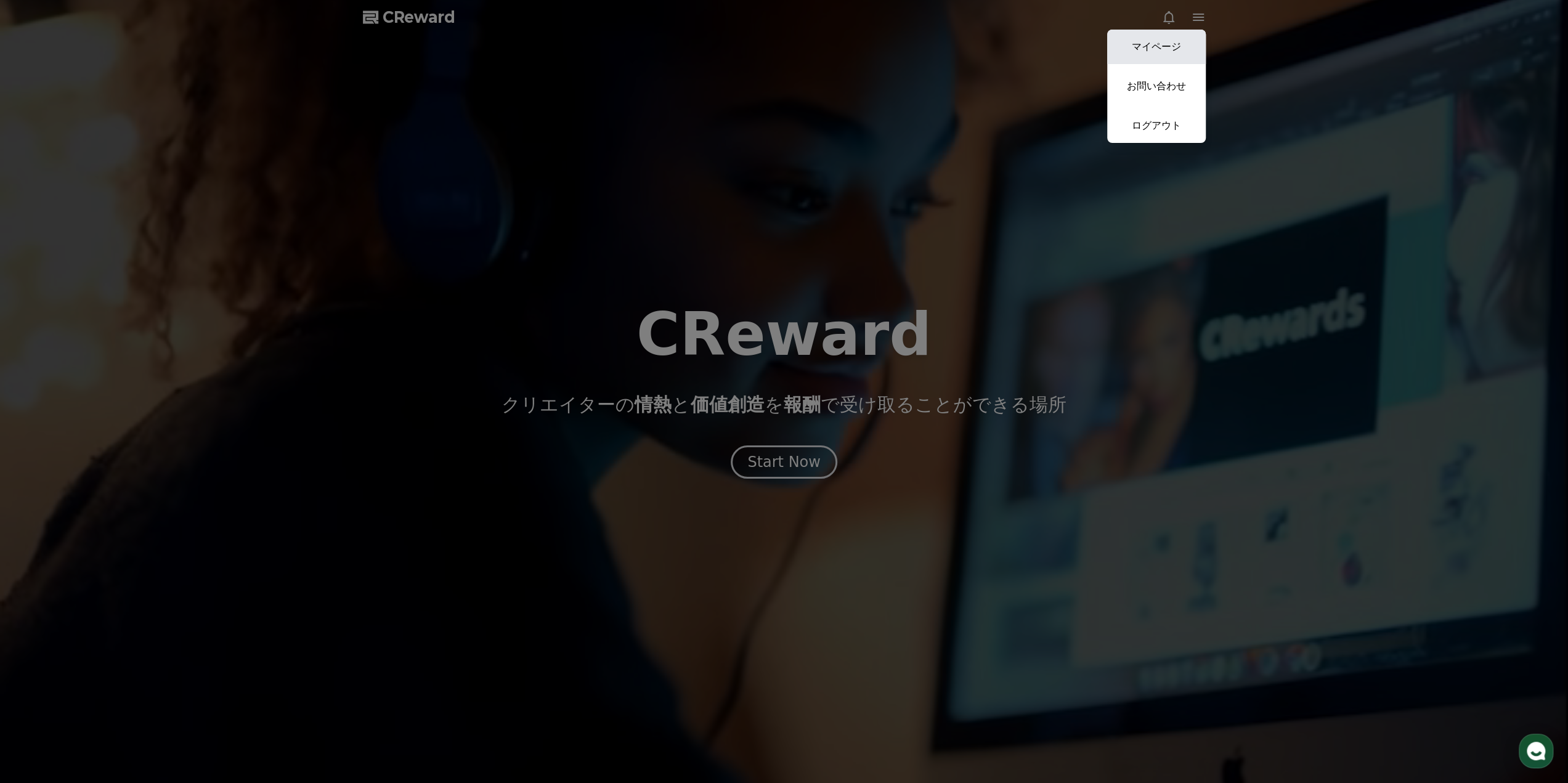
click at [1185, 45] on link "マイページ" at bounding box center [1156, 46] width 99 height 34
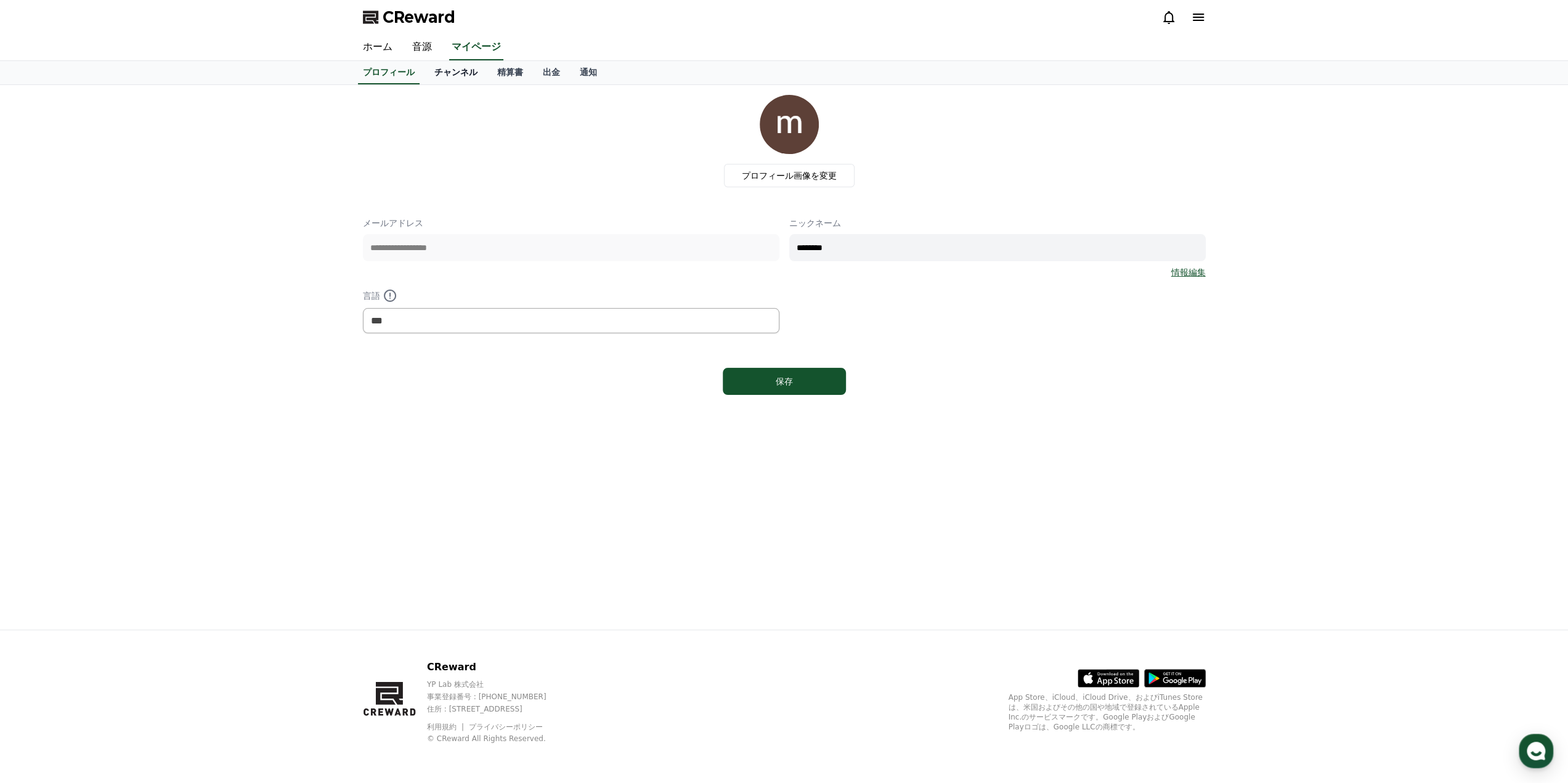
click at [453, 76] on link "チャンネル" at bounding box center [456, 72] width 63 height 23
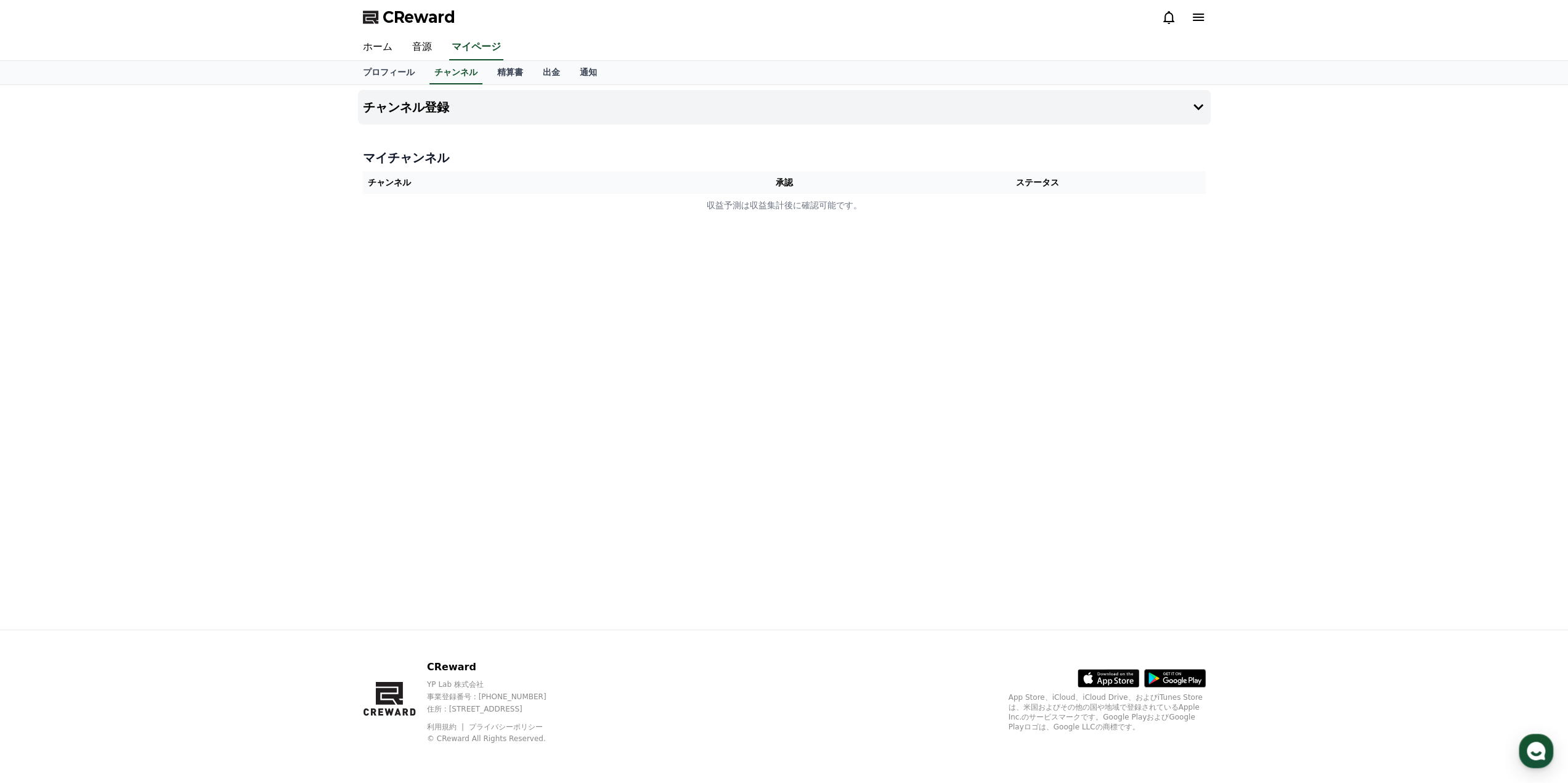
click at [481, 84] on div "プロフィール チャンネル 精算書 出金 通知" at bounding box center [784, 73] width 1568 height 24
click at [487, 75] on link "精算書" at bounding box center [510, 72] width 45 height 23
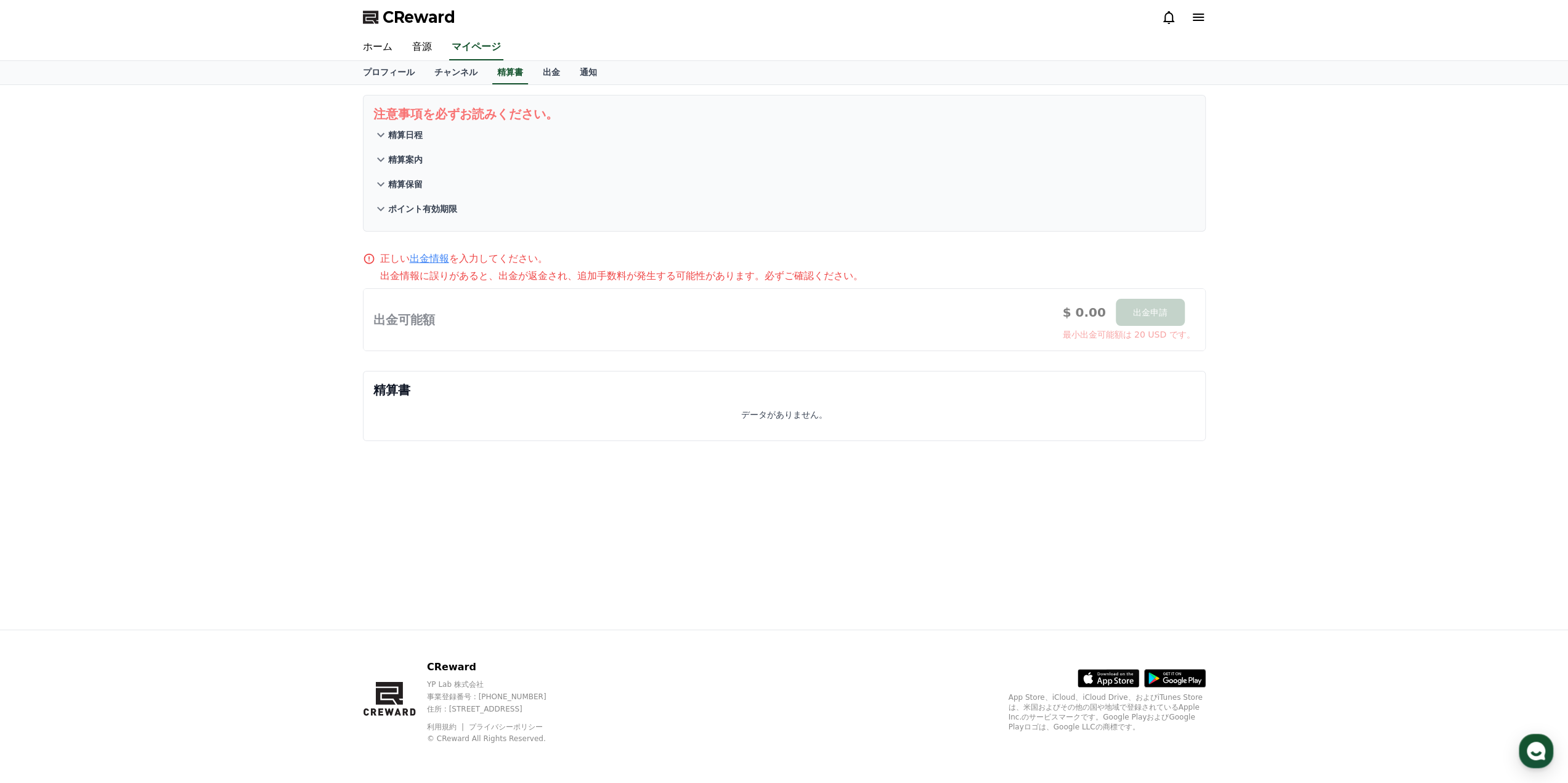
click at [388, 169] on button "精算案内" at bounding box center [785, 159] width 822 height 25
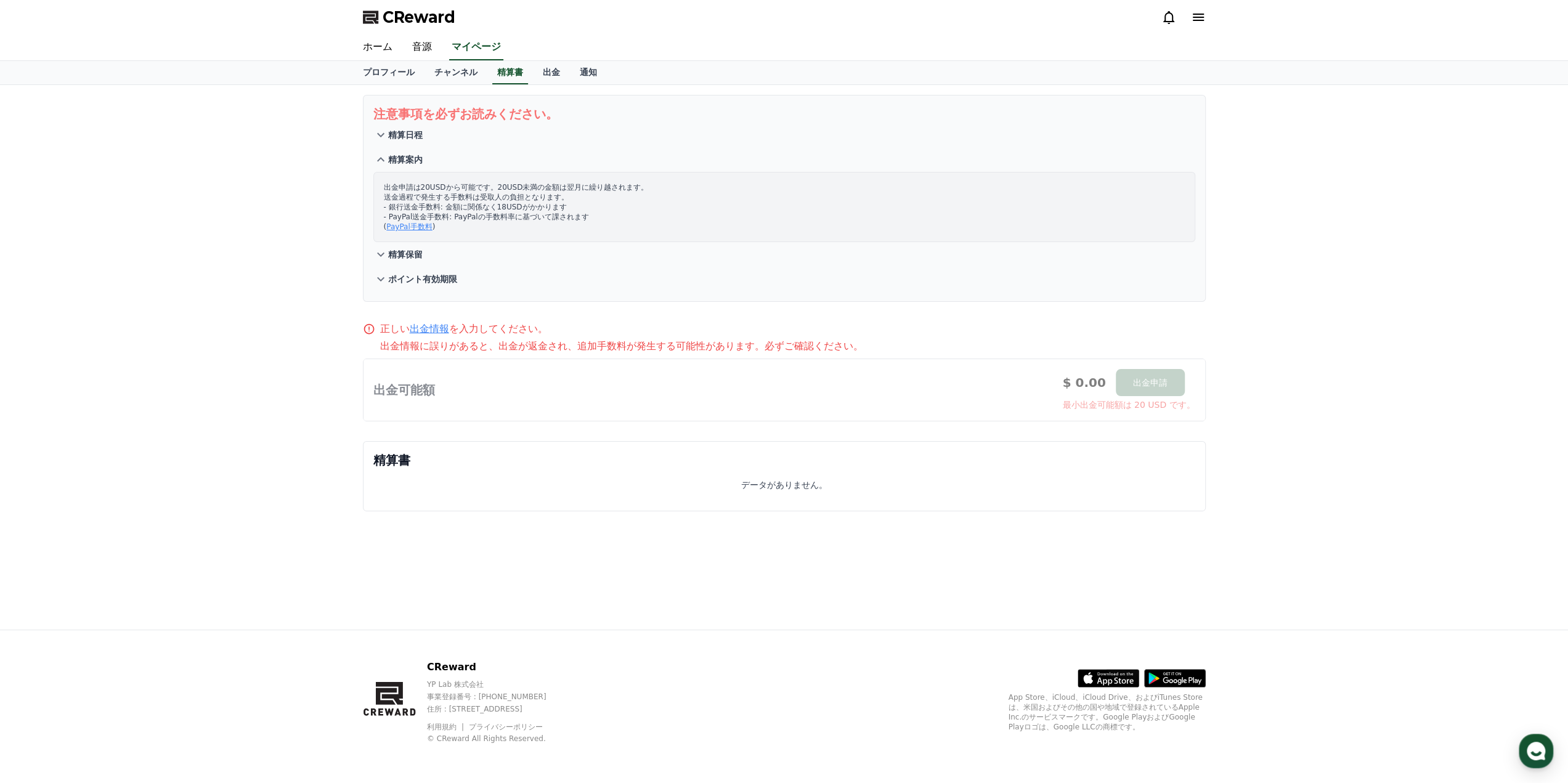
click at [392, 258] on p "精算保留" at bounding box center [405, 254] width 34 height 12
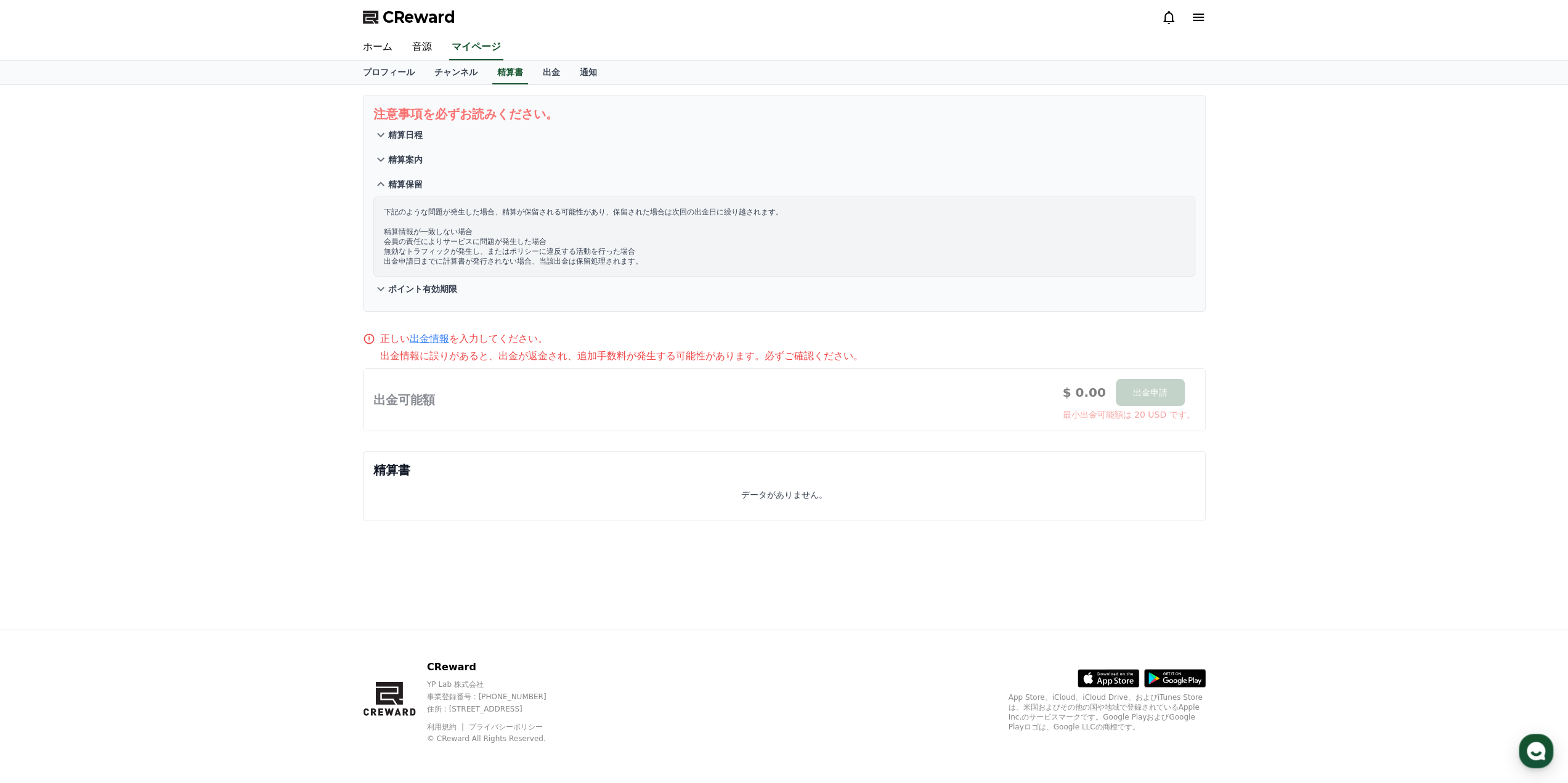
click at [397, 294] on p "ポイント有効期限" at bounding box center [422, 289] width 69 height 12
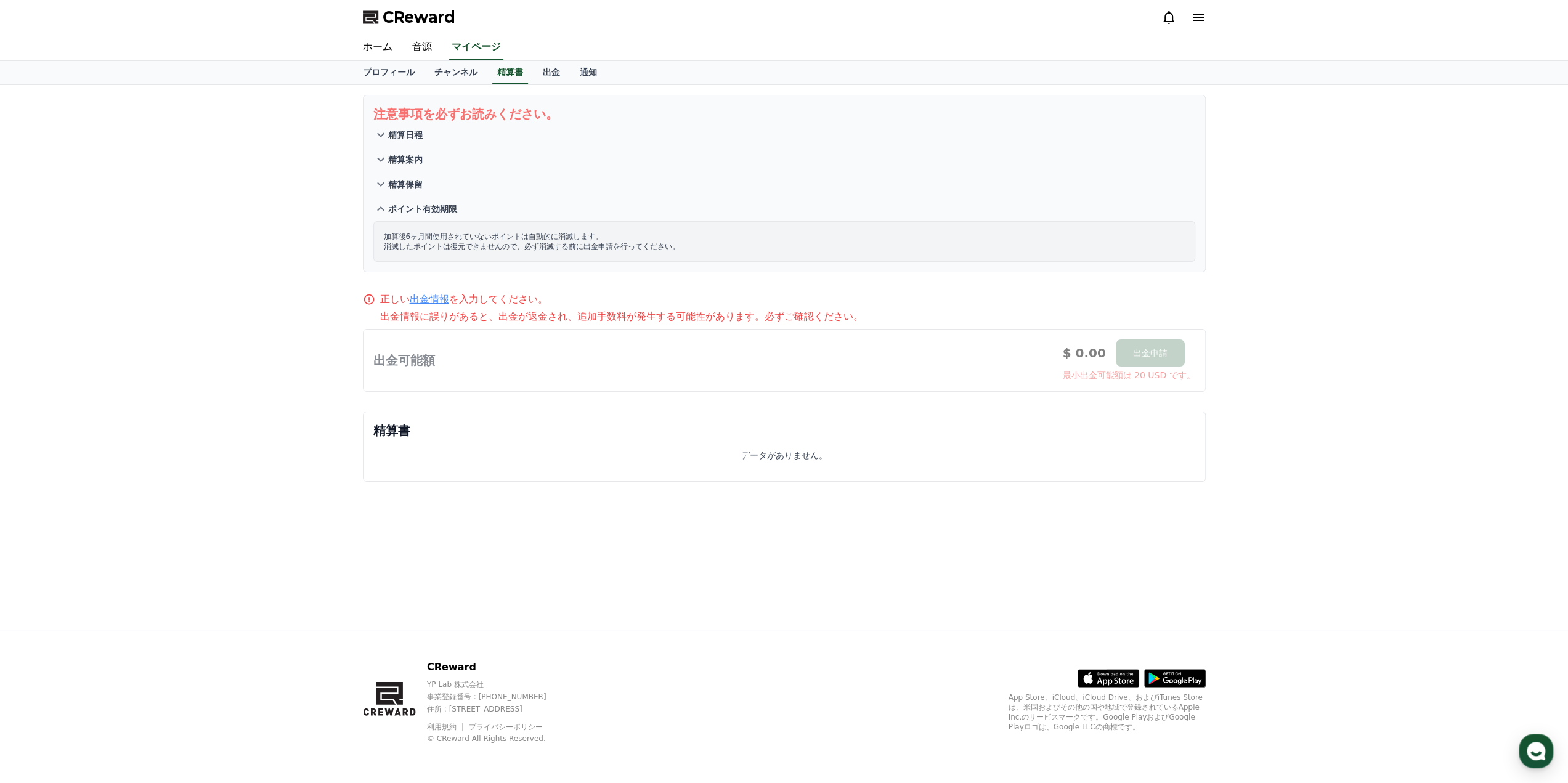
click at [393, 133] on p "精算日程" at bounding box center [405, 134] width 34 height 12
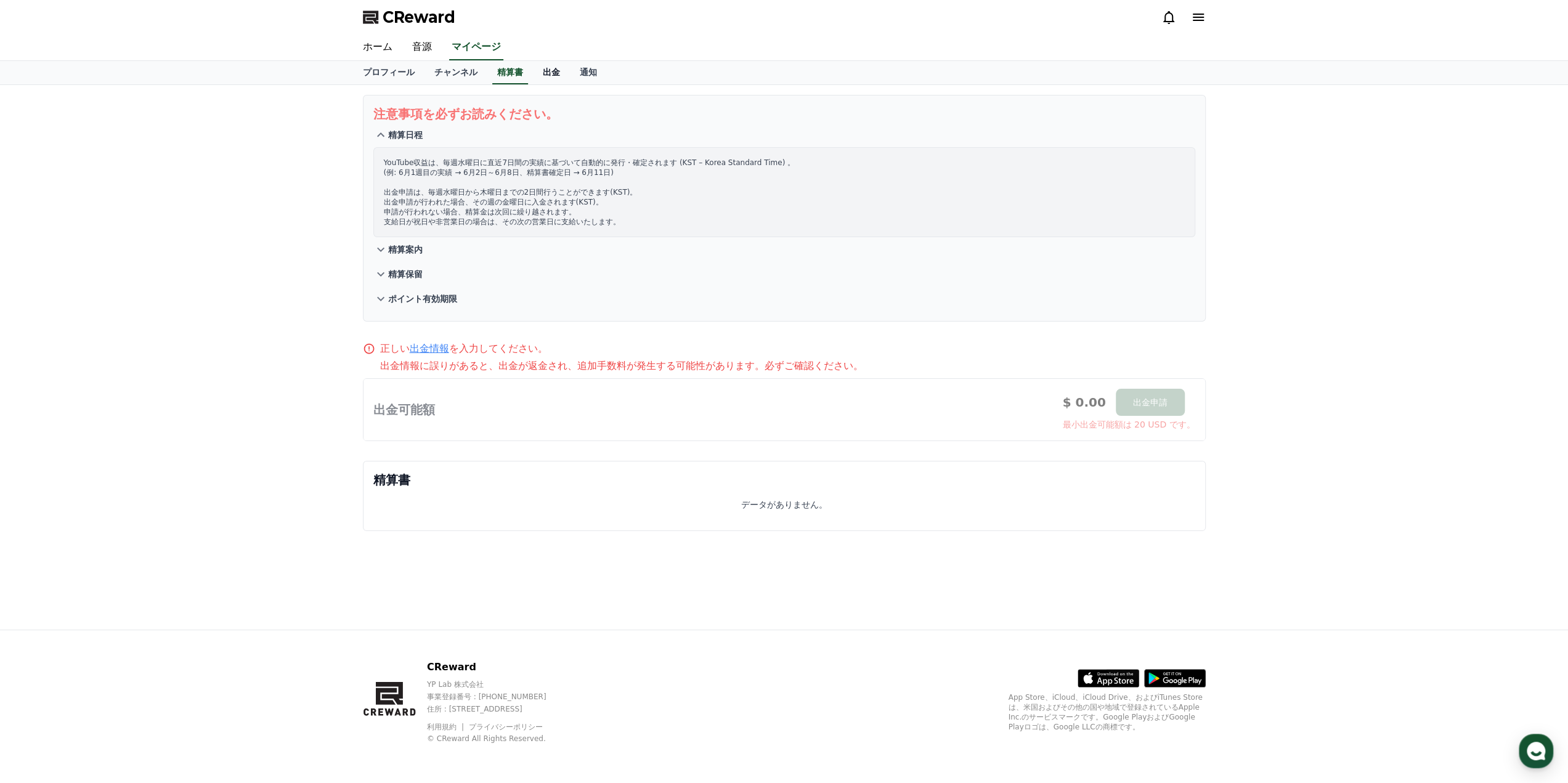
click at [533, 76] on link "出金" at bounding box center [551, 72] width 37 height 23
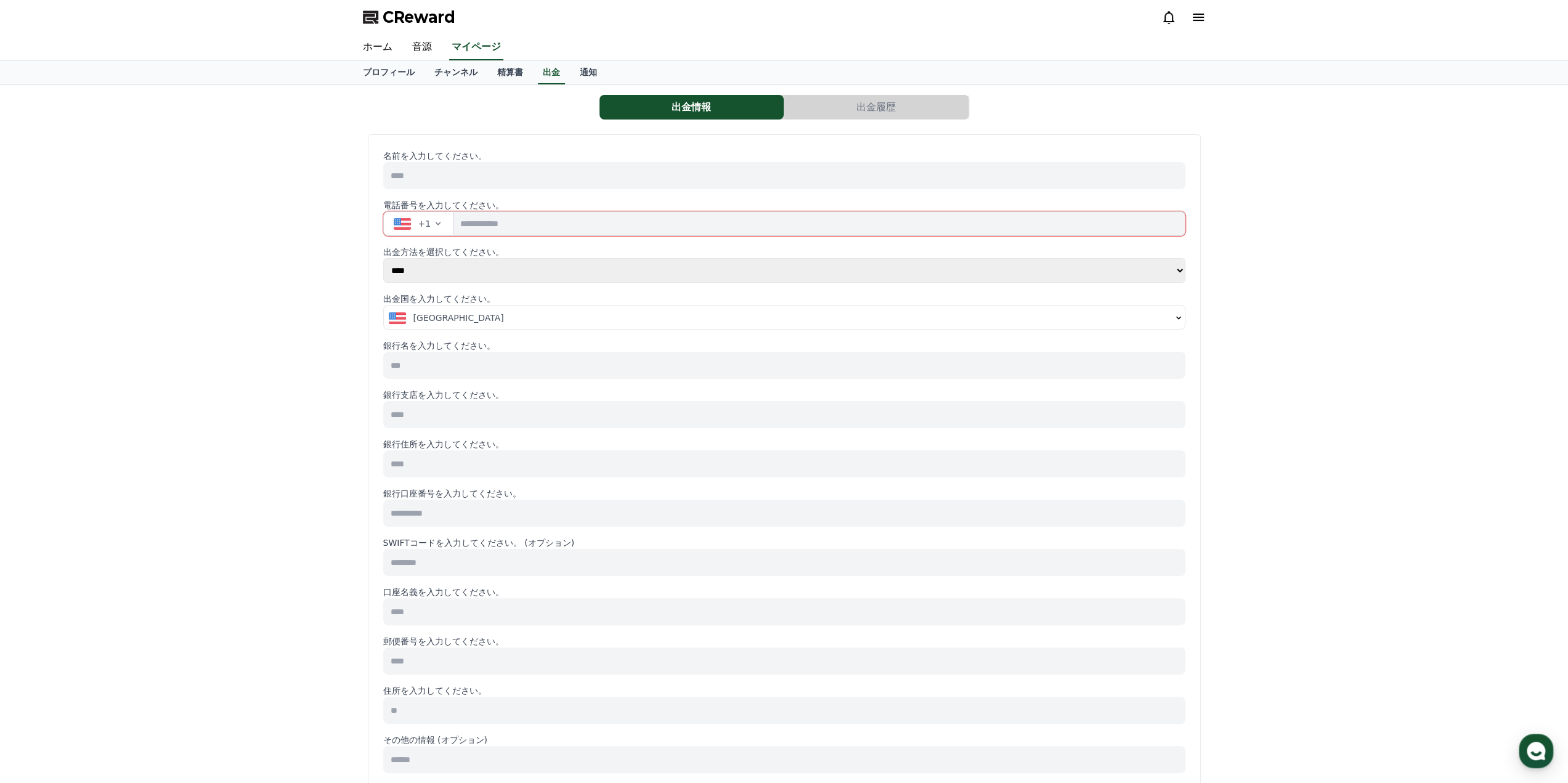
click at [1159, 281] on select "**** ******" at bounding box center [785, 270] width 803 height 25
click at [1162, 277] on select "**** ******" at bounding box center [785, 270] width 803 height 25
click at [428, 216] on button "+1" at bounding box center [418, 223] width 71 height 25
click at [205, 283] on div "出金情報 出金履歴 名前を入力してください。 電話番号を入力してください。 +1 Afghanistan (‫افغانستان‬‎) +93 Åland I…" at bounding box center [784, 578] width 1568 height 986
click at [393, 19] on span "CReward" at bounding box center [418, 17] width 72 height 20
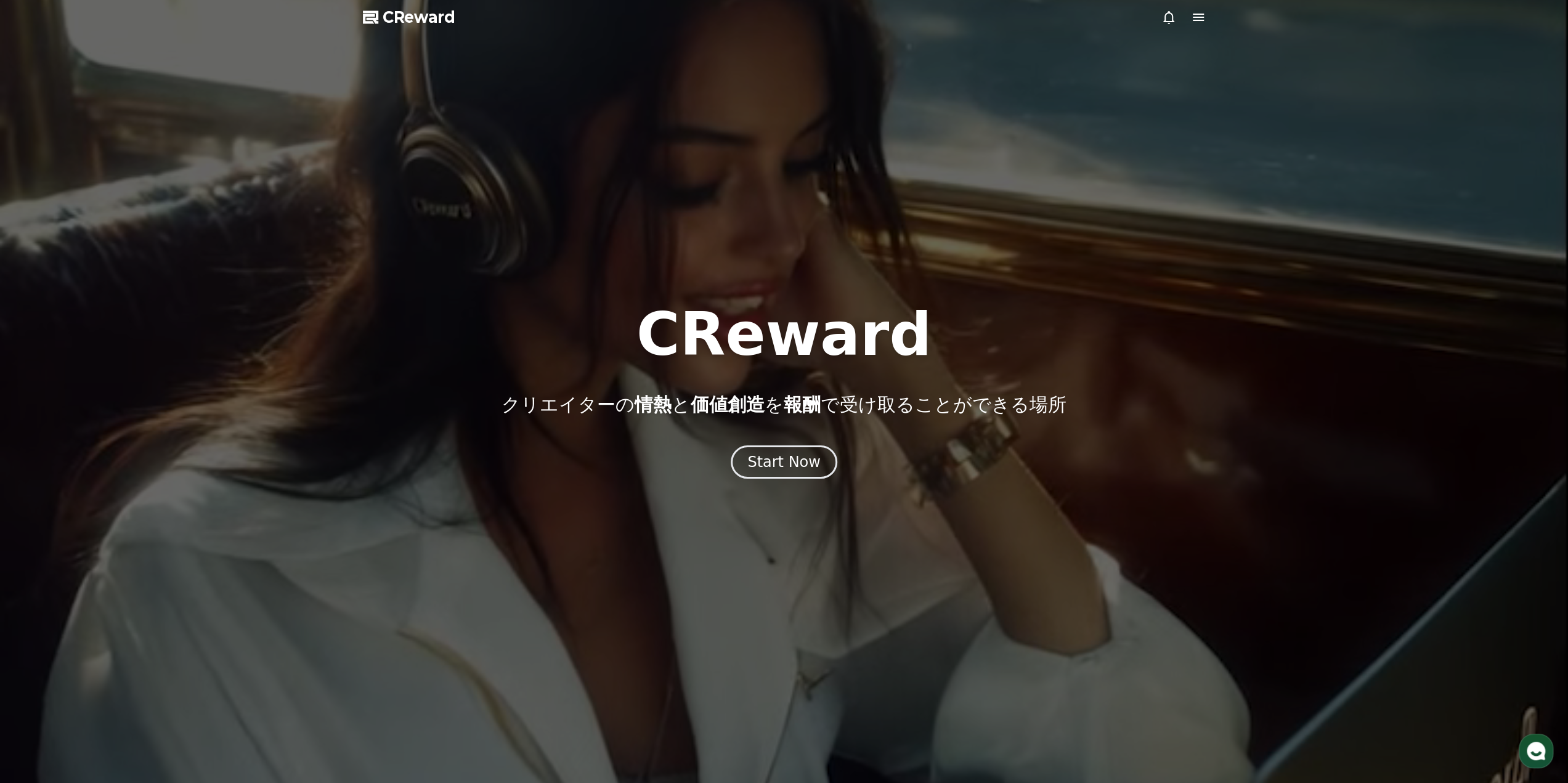
click at [1166, 21] on icon at bounding box center [1169, 17] width 11 height 13
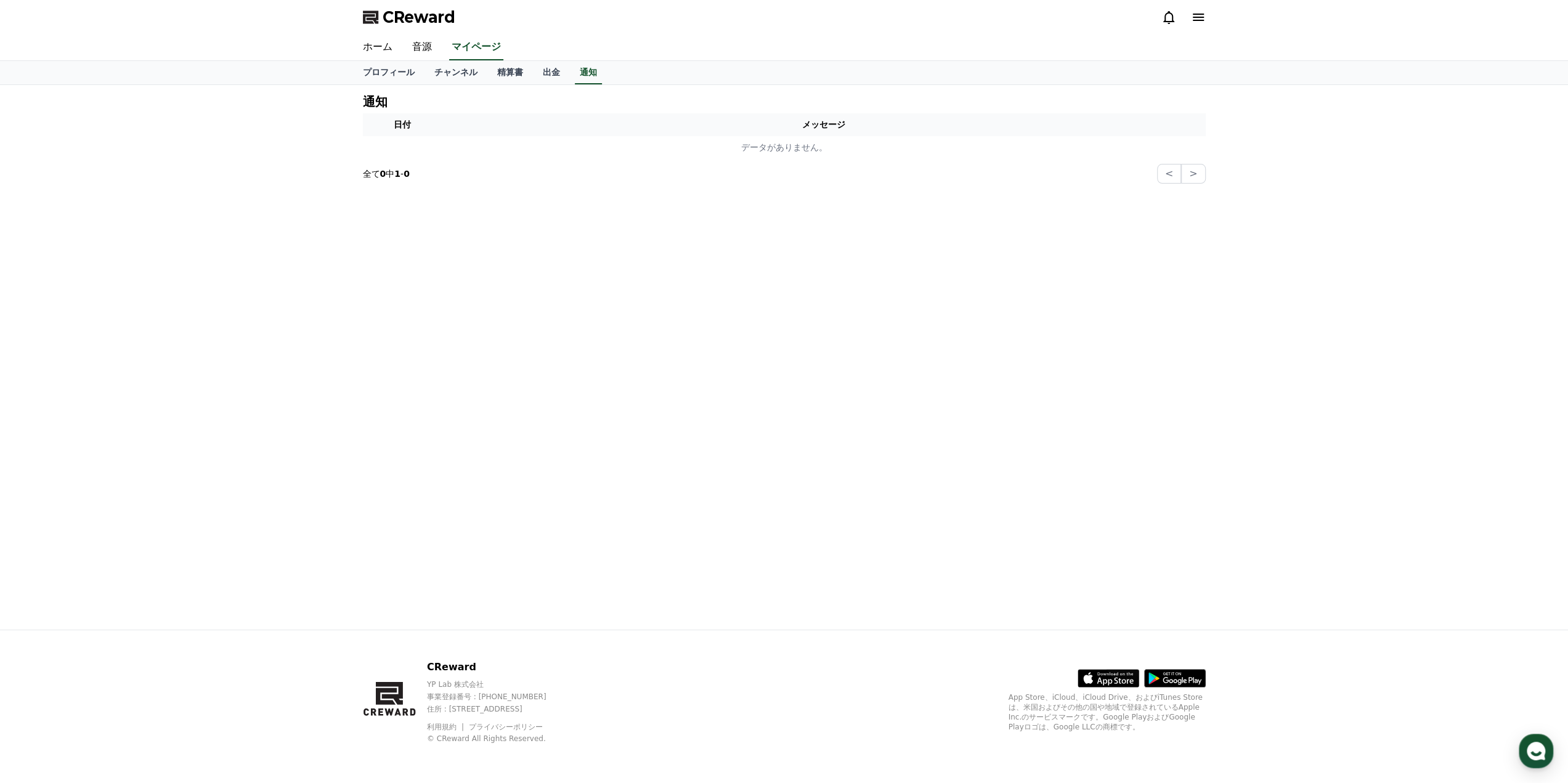
click at [1197, 14] on icon at bounding box center [1198, 17] width 11 height 7
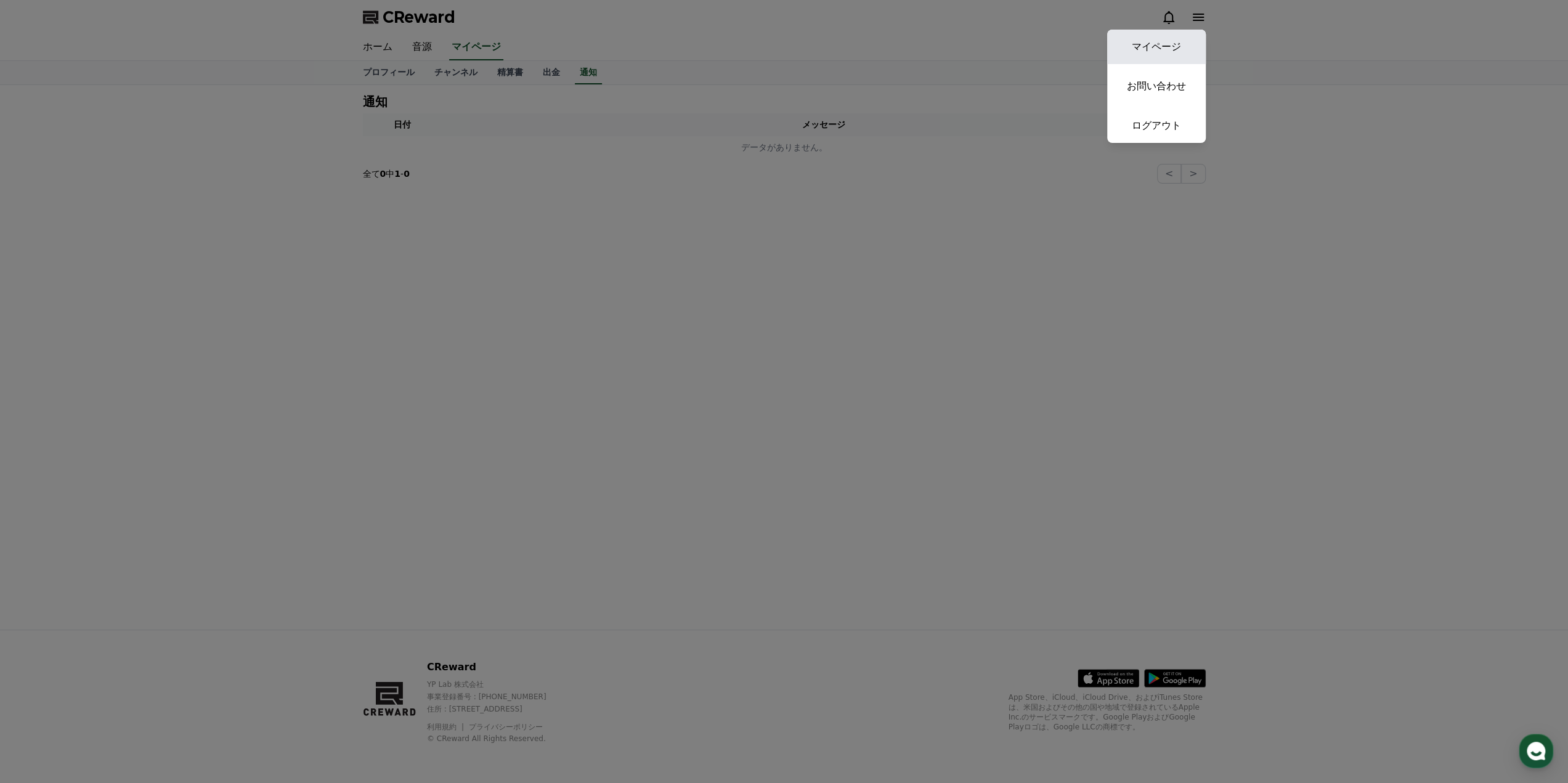
click at [1159, 46] on link "マイページ" at bounding box center [1156, 46] width 99 height 34
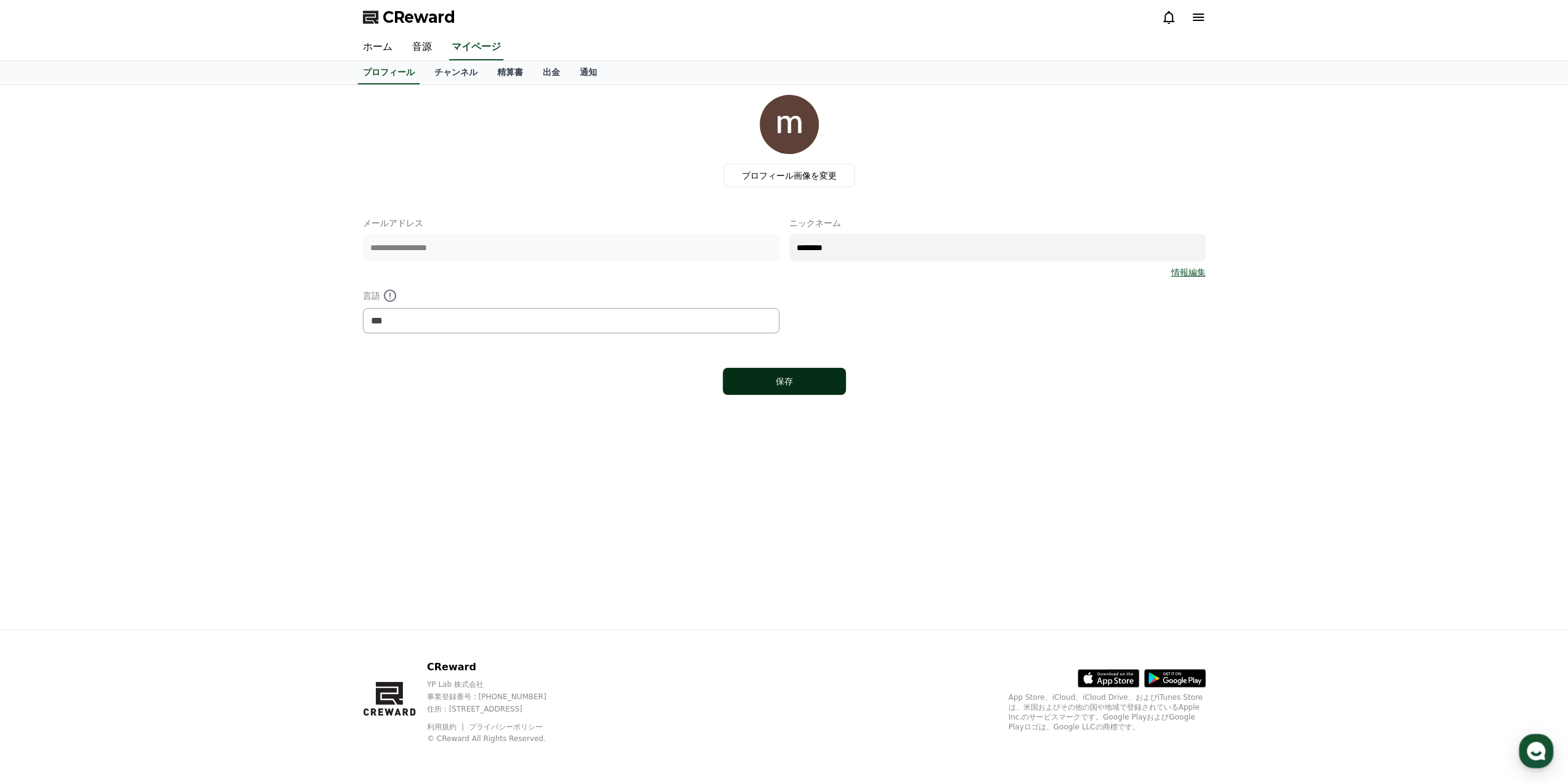
click at [818, 384] on div "保存" at bounding box center [784, 381] width 74 height 12
click at [902, 145] on div "プロフィール画像を変更" at bounding box center [789, 141] width 833 height 92
click at [437, 74] on link "チャンネル" at bounding box center [456, 72] width 63 height 23
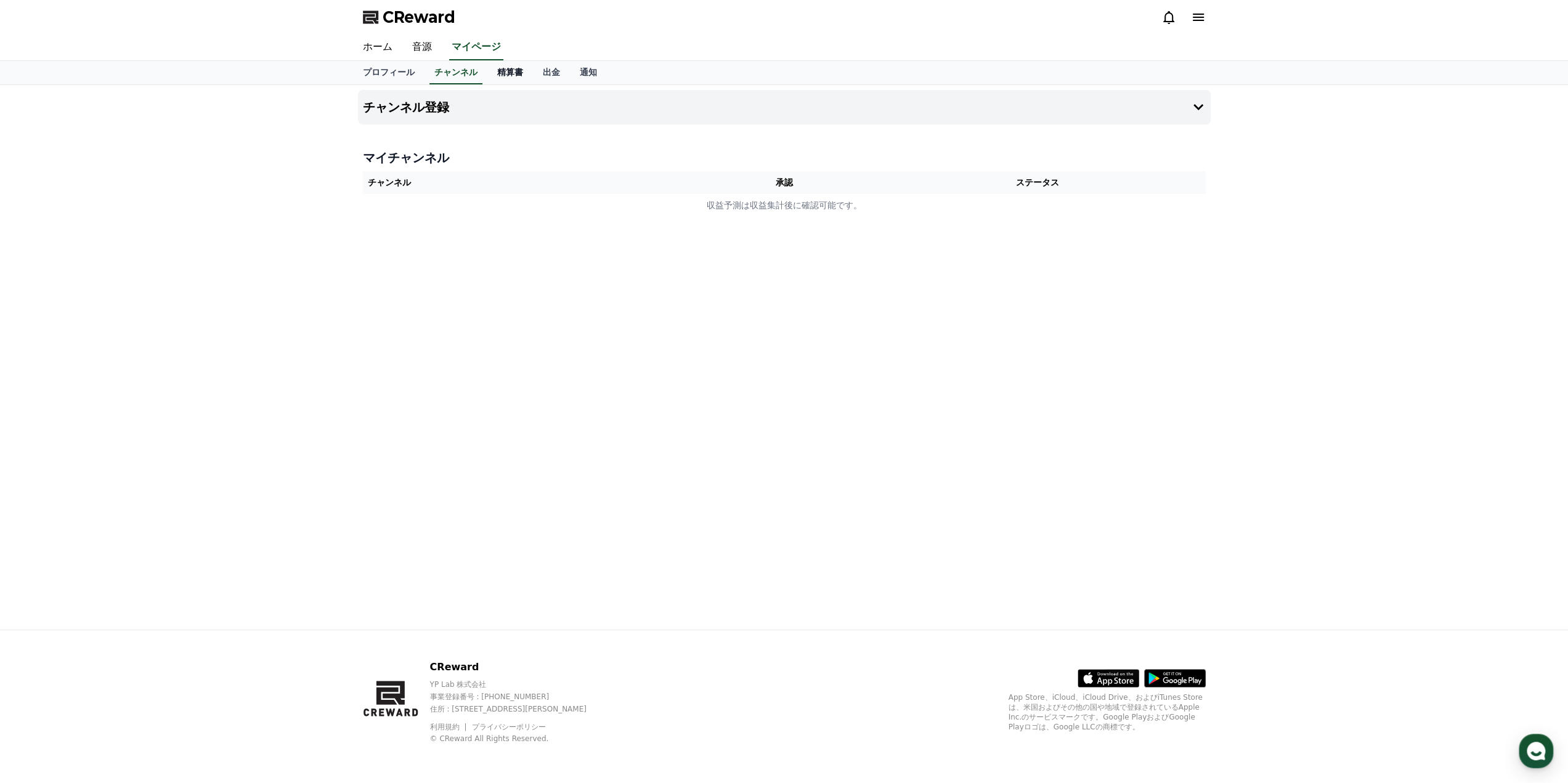
click at [487, 72] on link "精算書" at bounding box center [510, 72] width 45 height 23
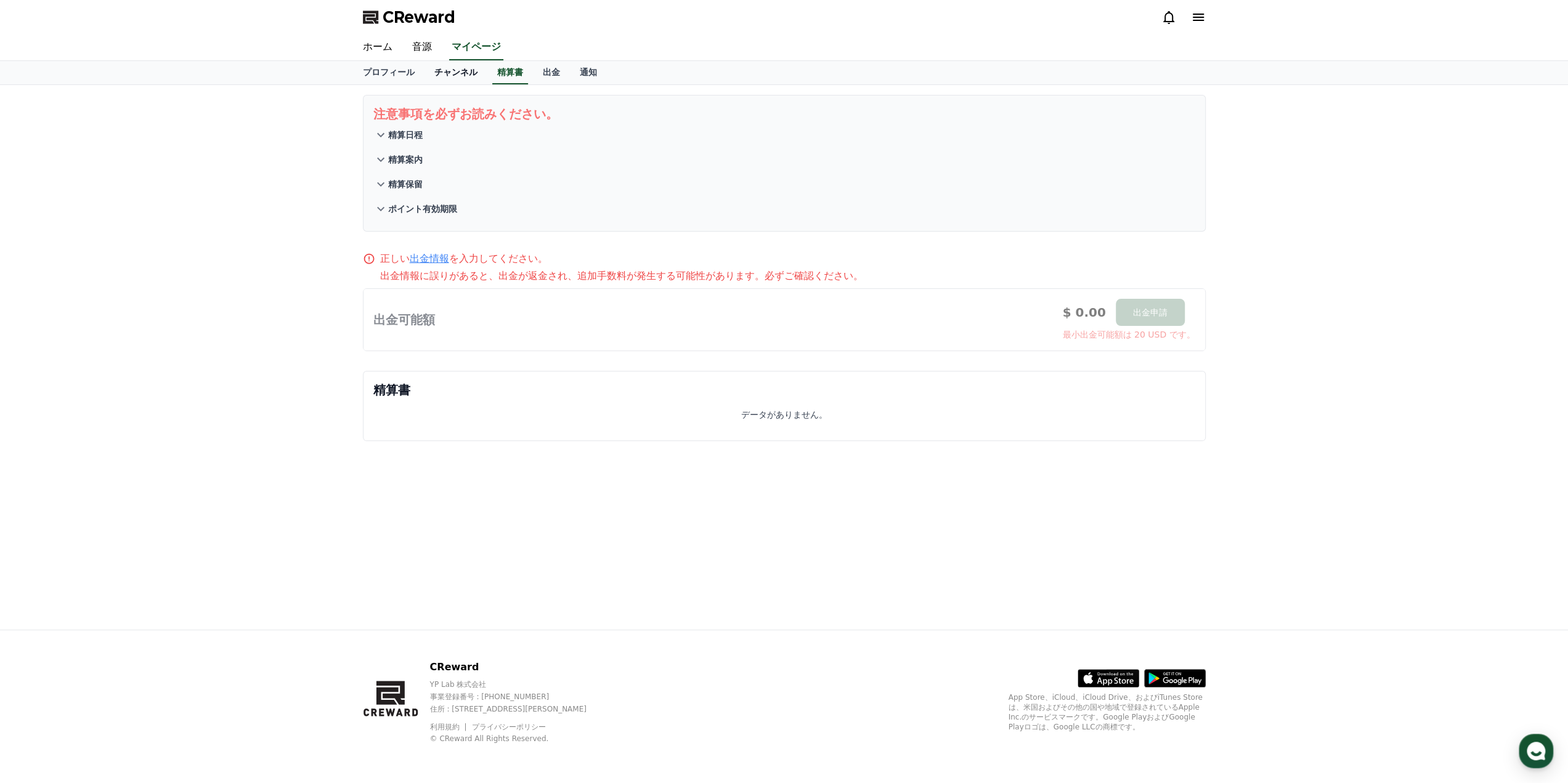
click at [453, 72] on link "チャンネル" at bounding box center [456, 72] width 63 height 23
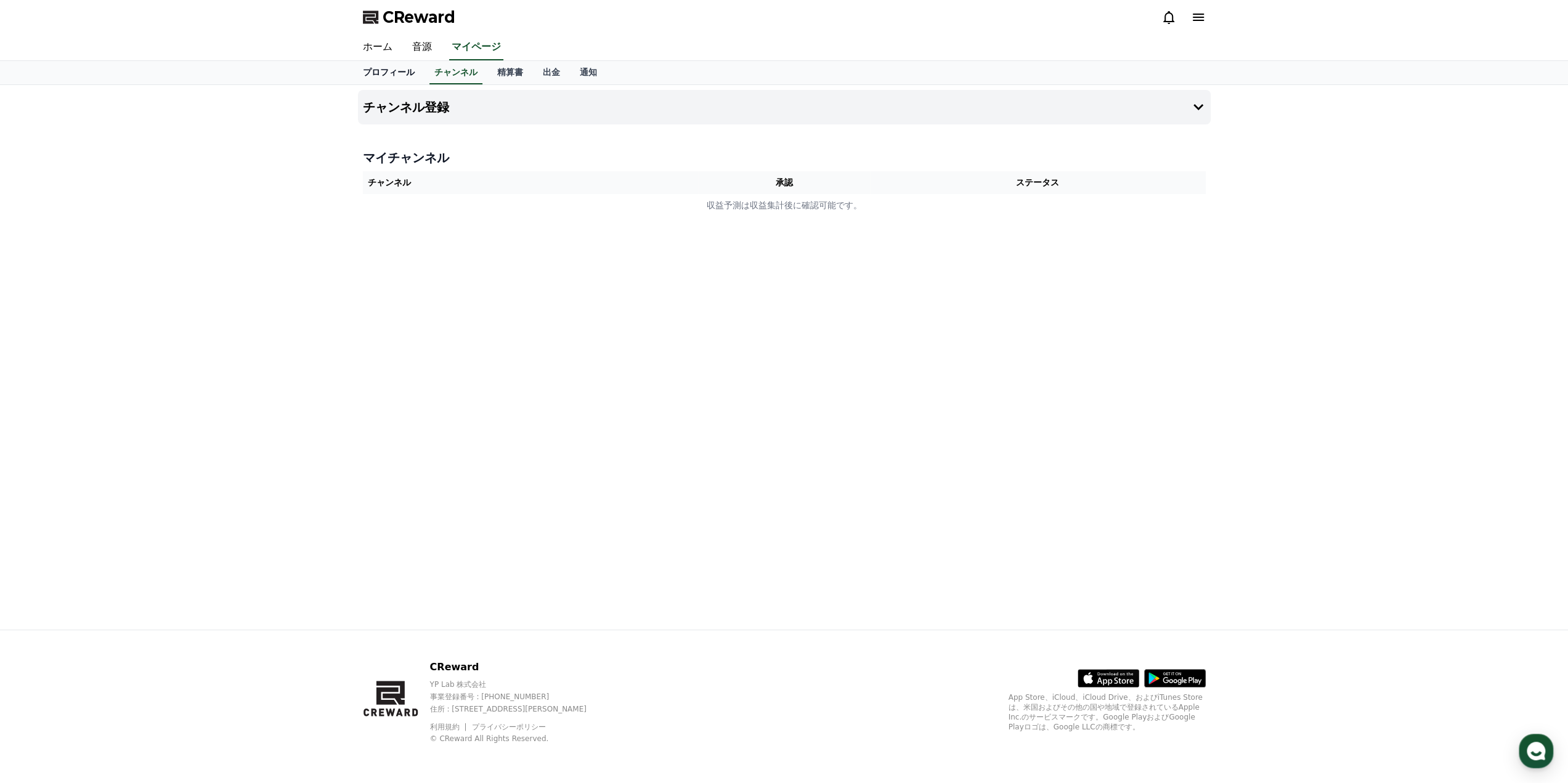
click at [382, 83] on link "プロフィール" at bounding box center [389, 72] width 72 height 23
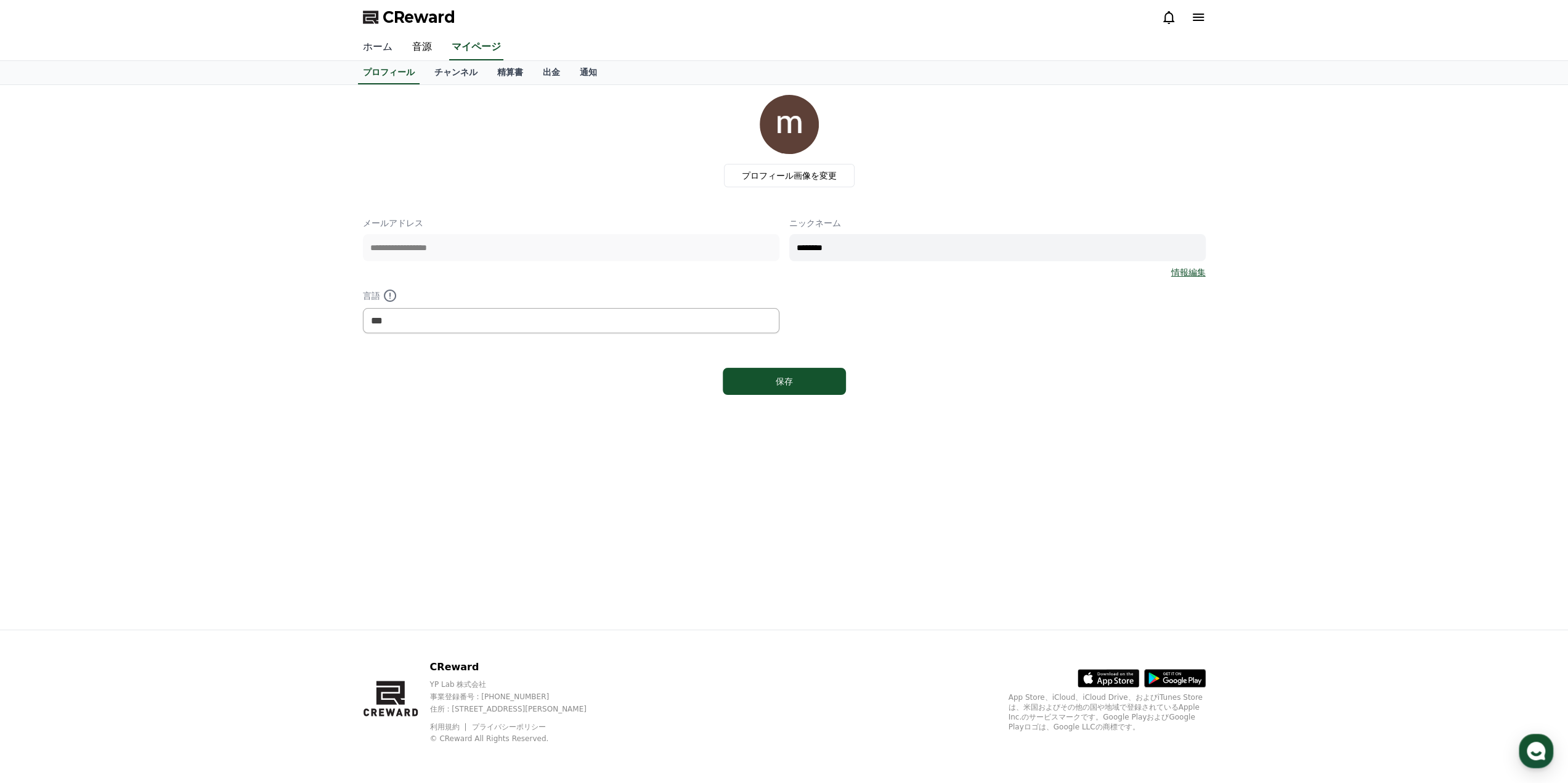
click at [371, 46] on link "ホーム" at bounding box center [378, 47] width 49 height 26
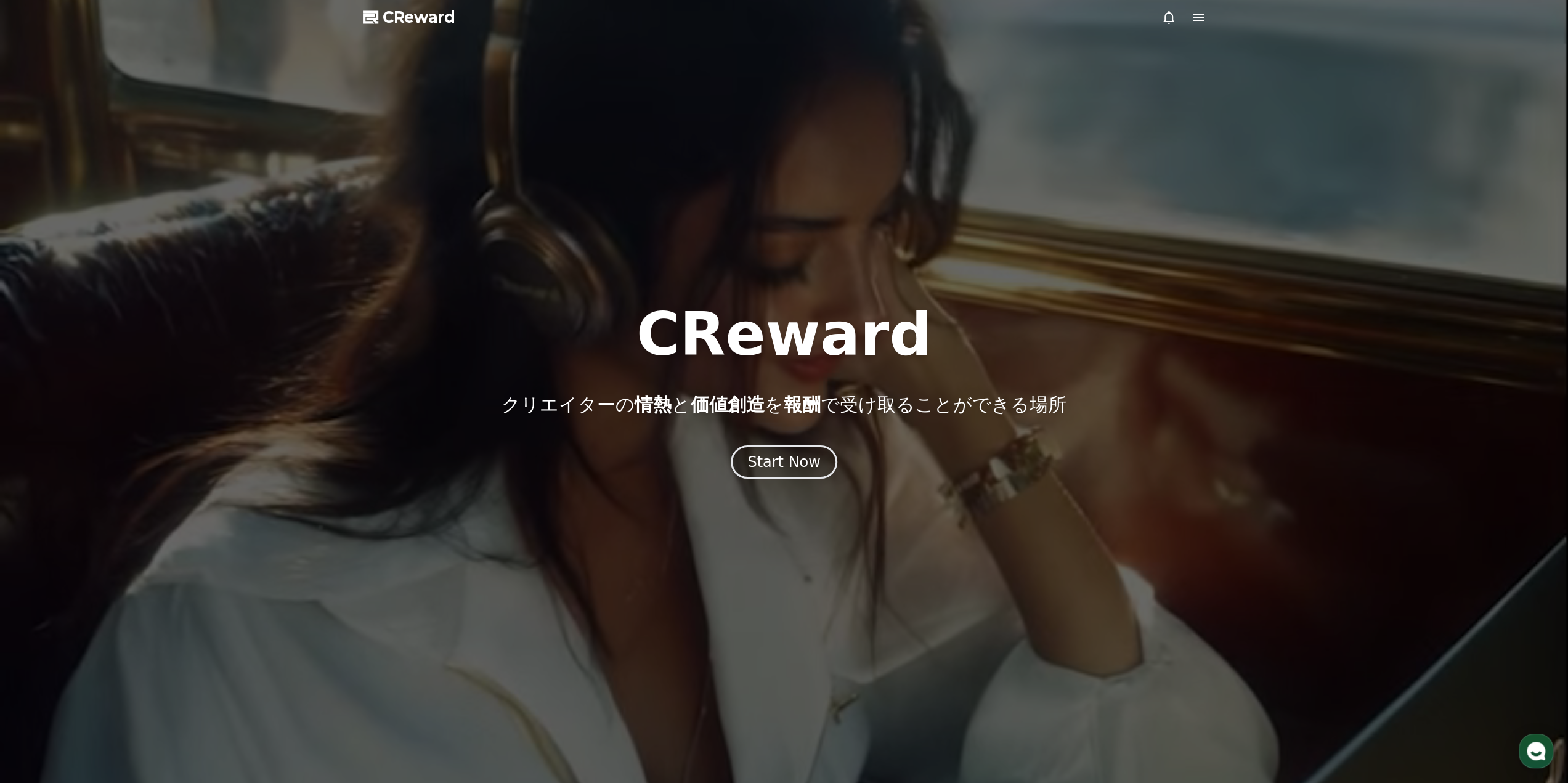
click at [410, 21] on span "CReward" at bounding box center [418, 17] width 72 height 20
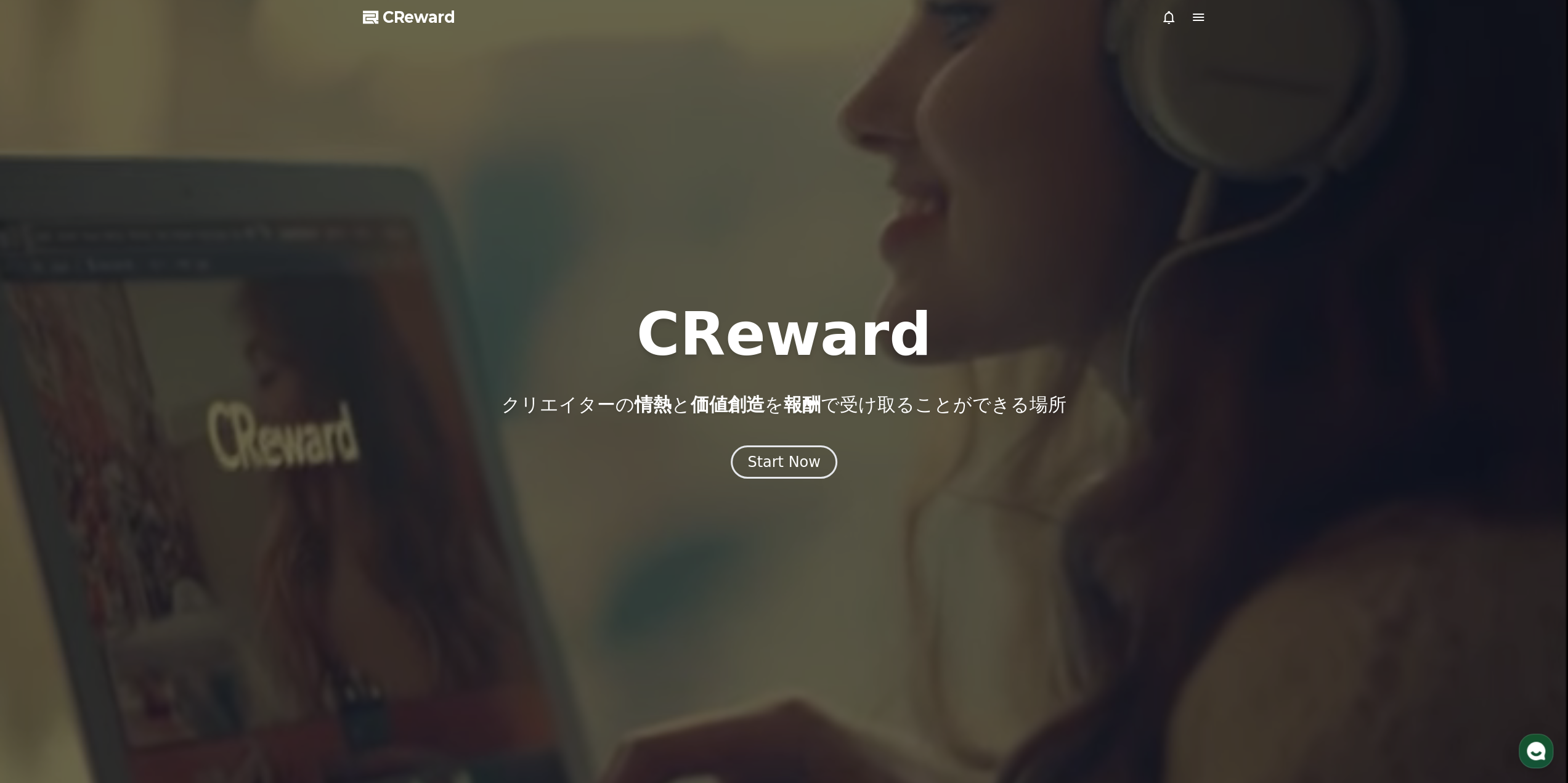
click at [422, 21] on span "CReward" at bounding box center [418, 17] width 72 height 20
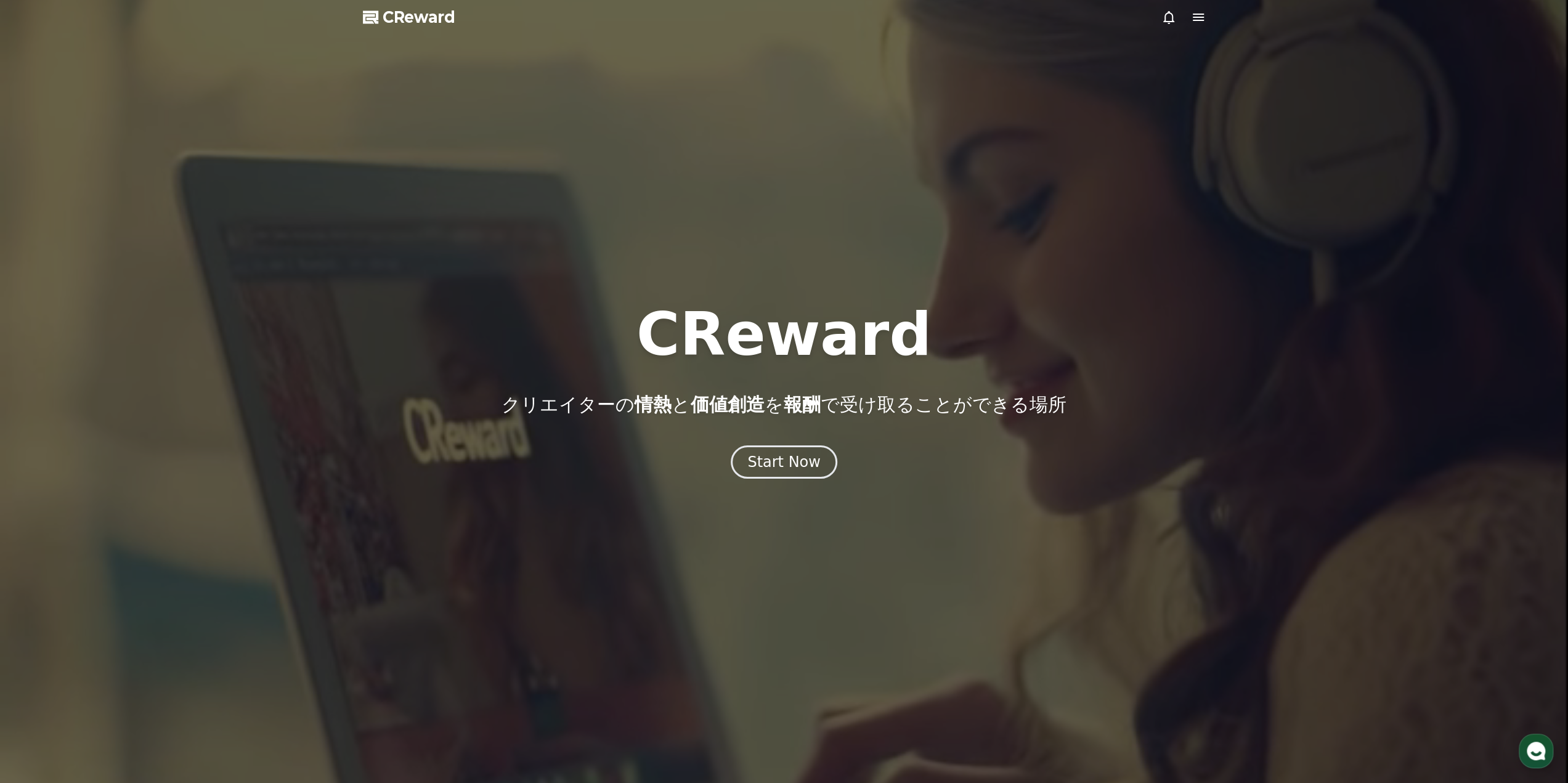
click at [1194, 24] on icon at bounding box center [1198, 17] width 15 height 15
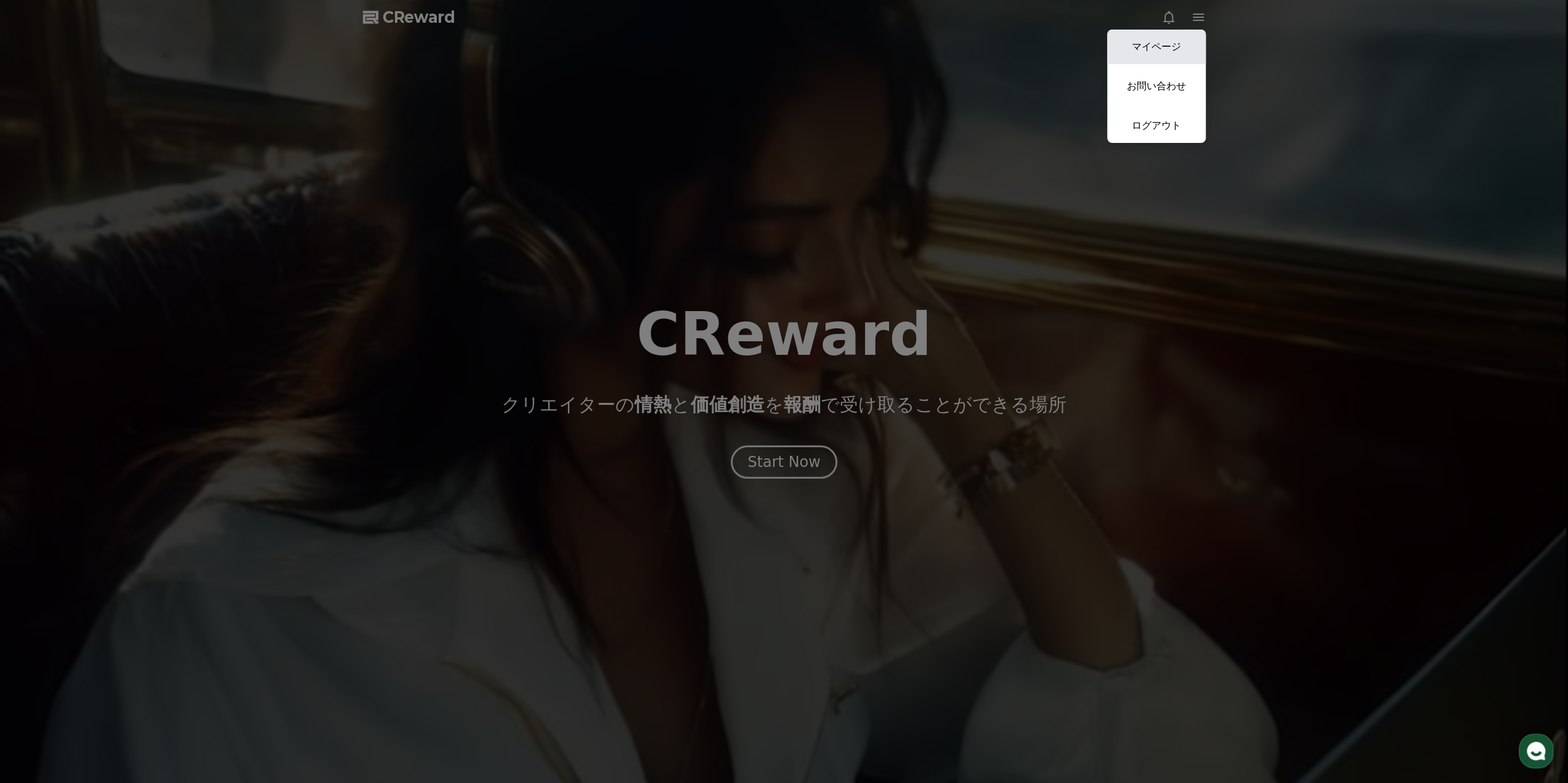
click at [1173, 48] on link "マイページ" at bounding box center [1156, 46] width 99 height 34
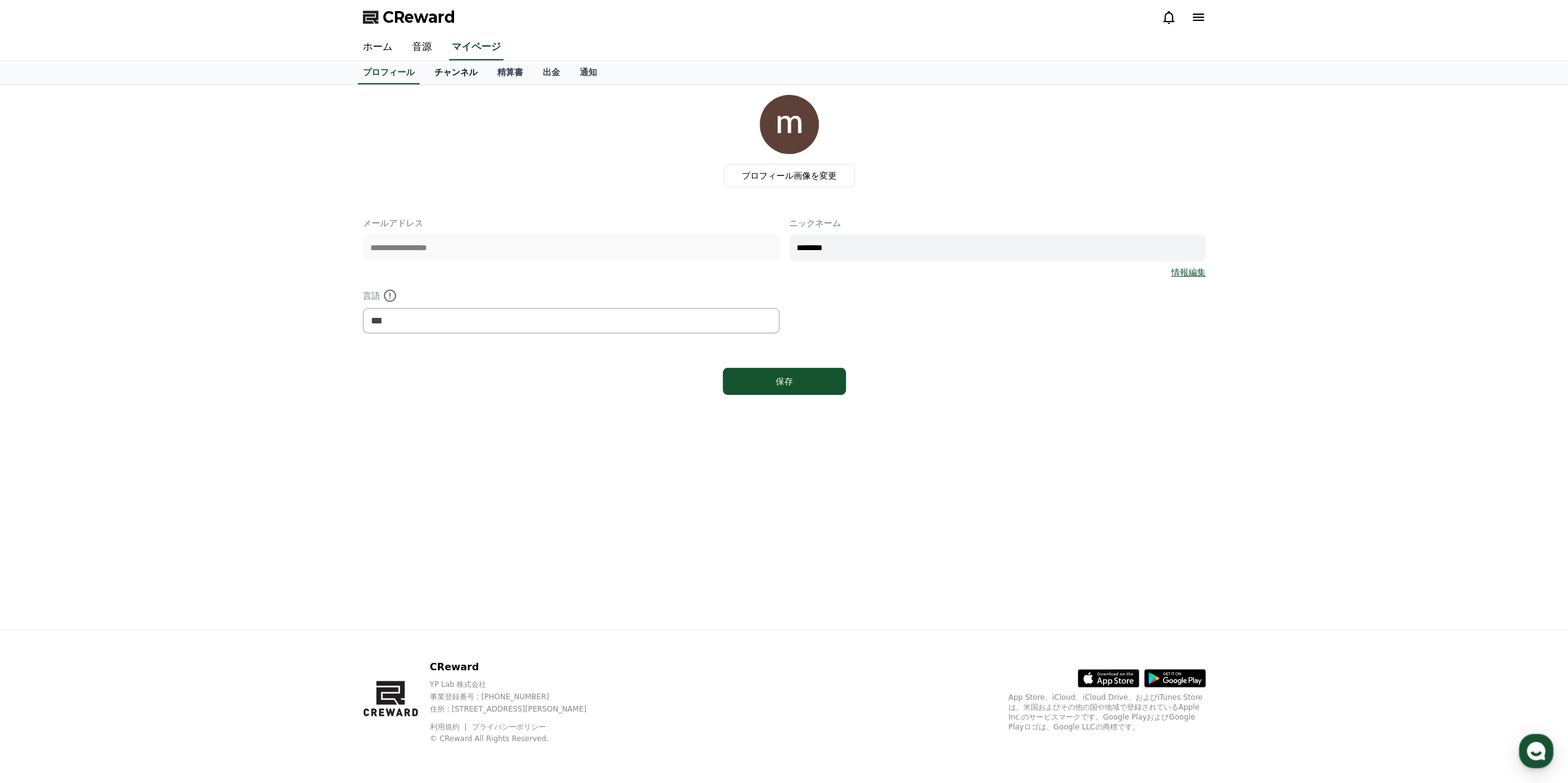
click at [442, 69] on link "チャンネル" at bounding box center [456, 72] width 63 height 23
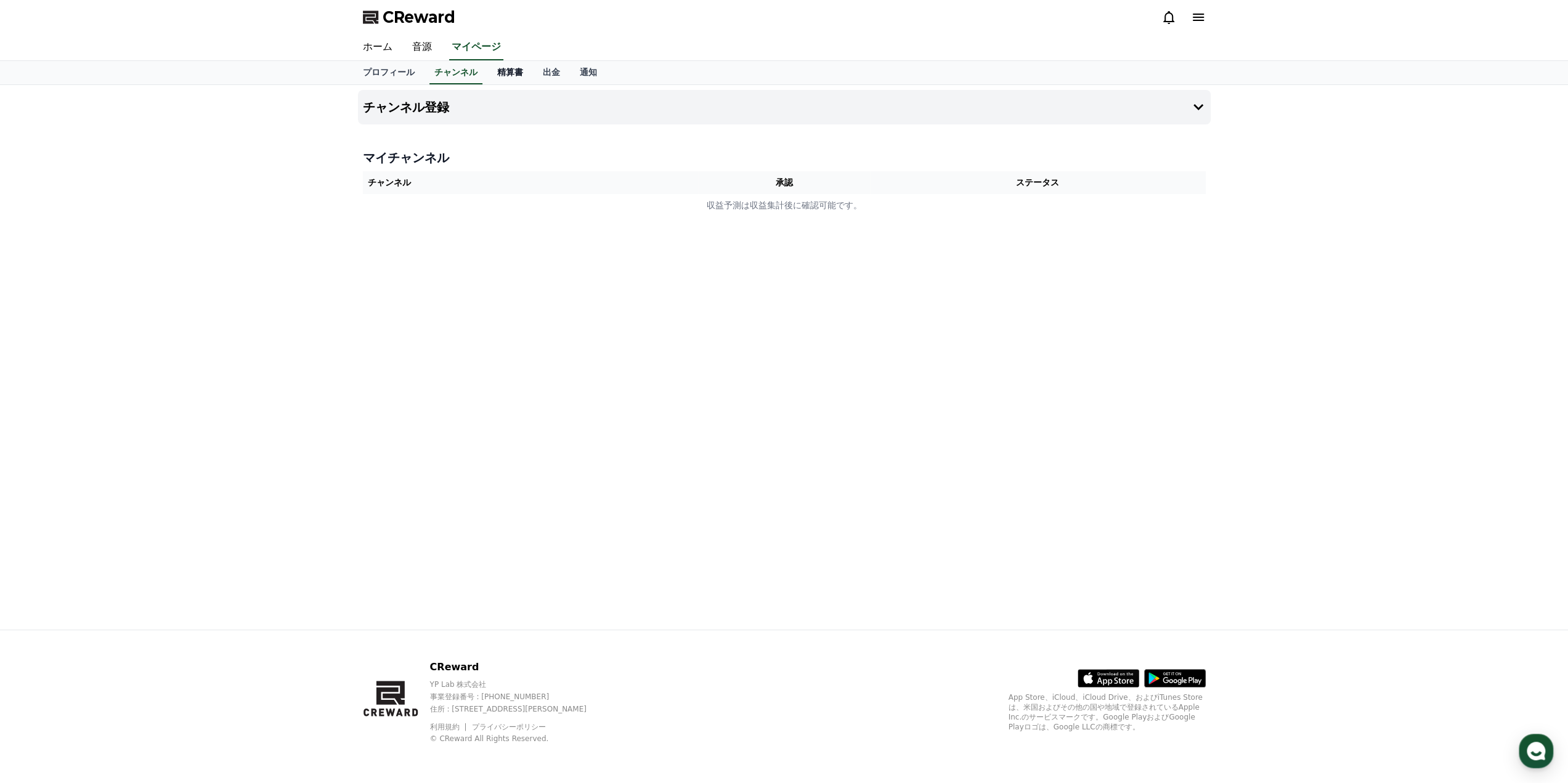
click at [487, 77] on link "精算書" at bounding box center [510, 72] width 45 height 23
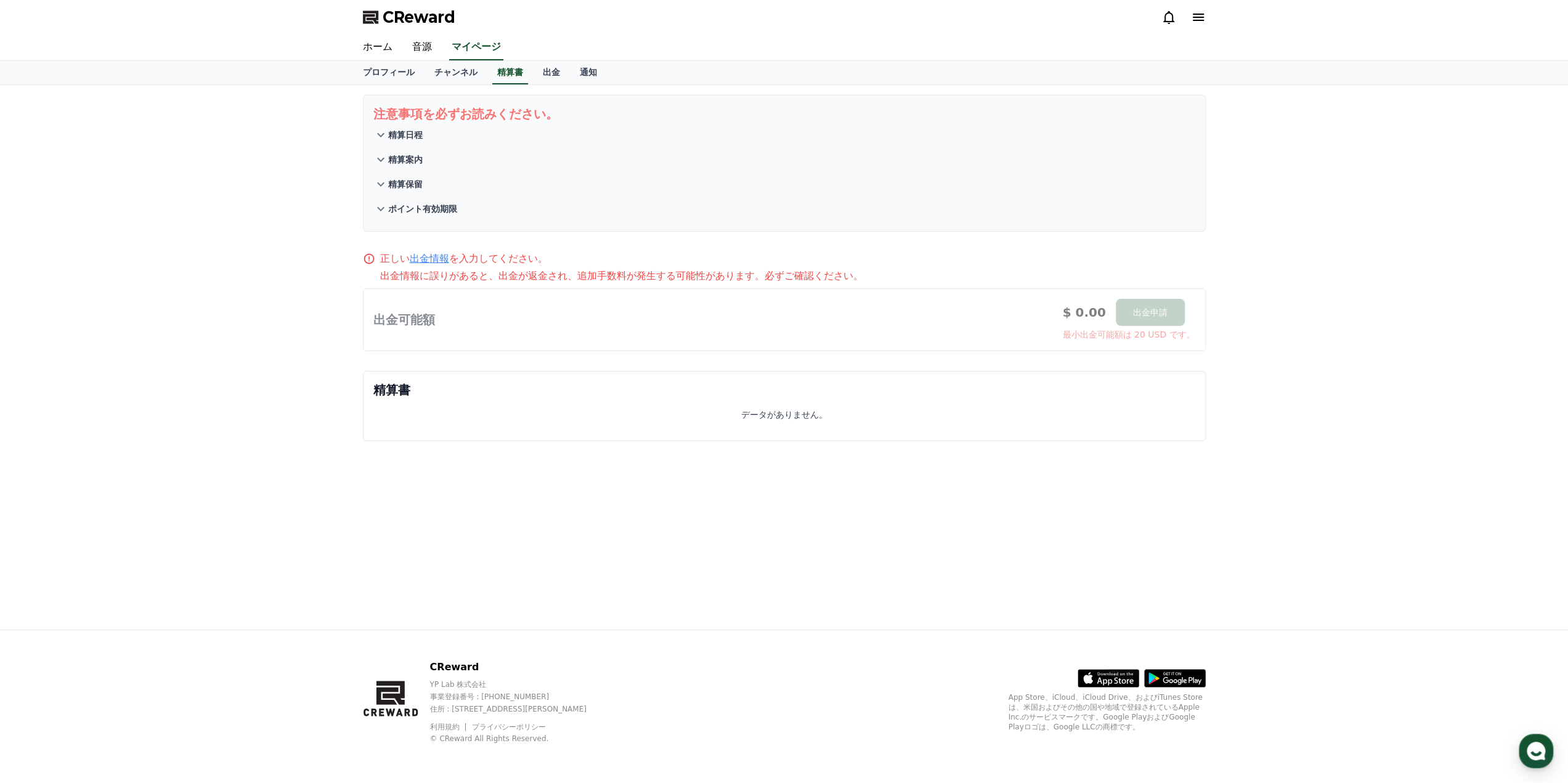
click at [401, 21] on span "CReward" at bounding box center [418, 17] width 72 height 20
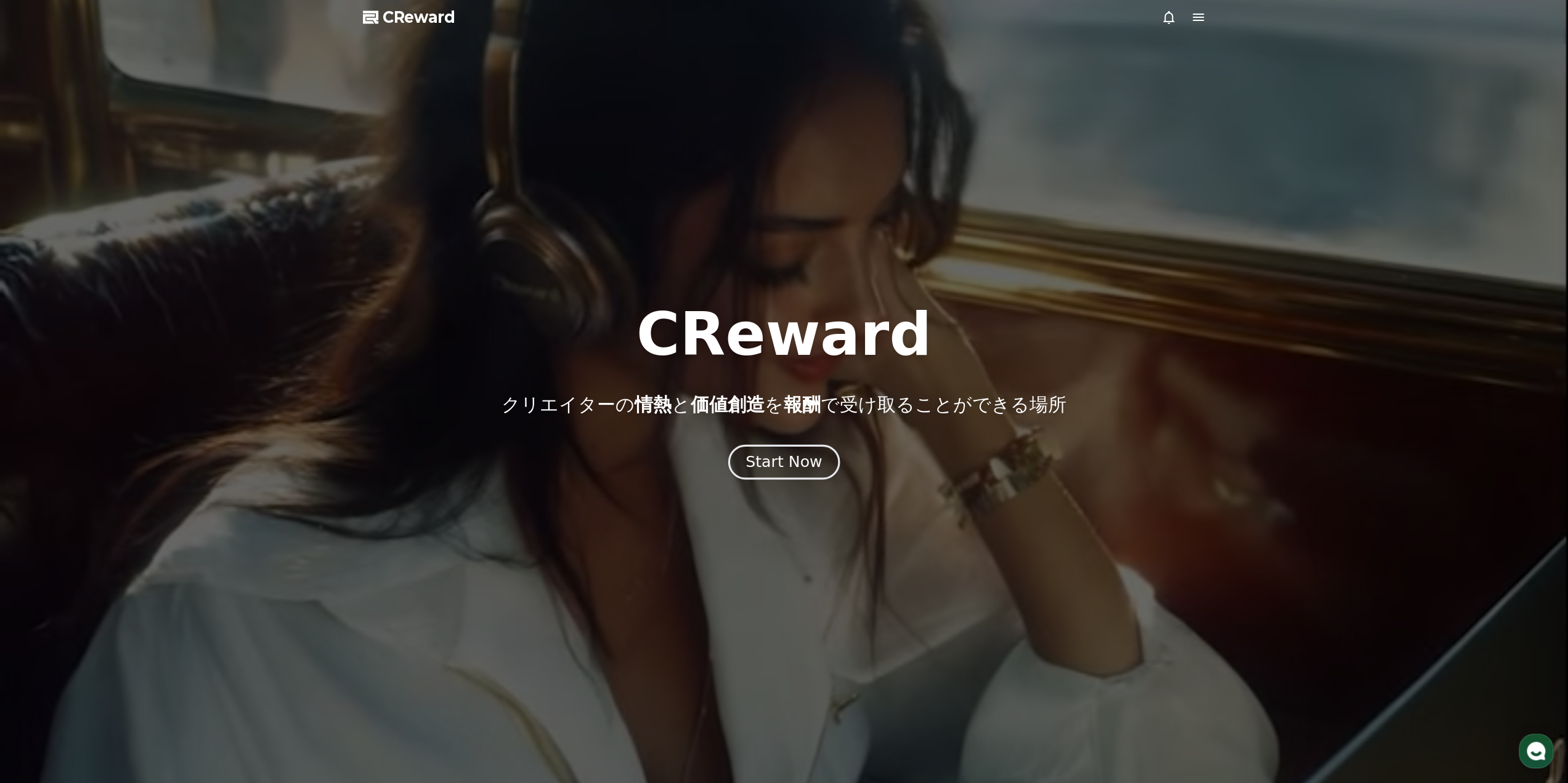
click at [801, 466] on div "Start Now" at bounding box center [783, 462] width 76 height 21
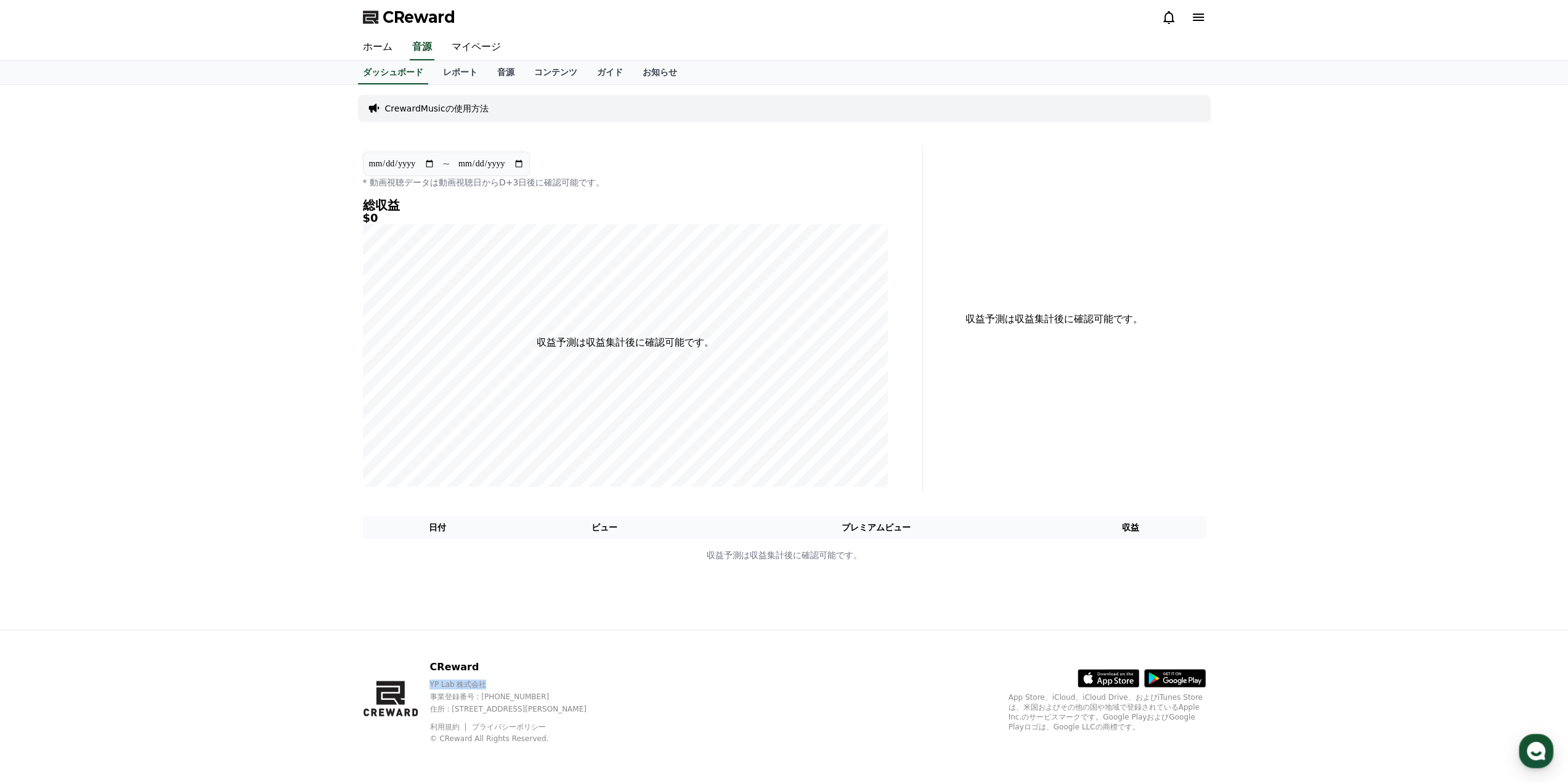
drag, startPoint x: 429, startPoint y: 684, endPoint x: 483, endPoint y: 688, distance: 54.1
click at [483, 688] on div "CReward YP Lab 株式会社 事業登録番号 : 655-81-03655 住所 : 京畿道金浦市陽村邑陽谷路495, 3階305-BI16号 利用規…" at bounding box center [485, 701] width 245 height 83
copy p "YP Lab 株式会社"
